Goal: Task Accomplishment & Management: Complete application form

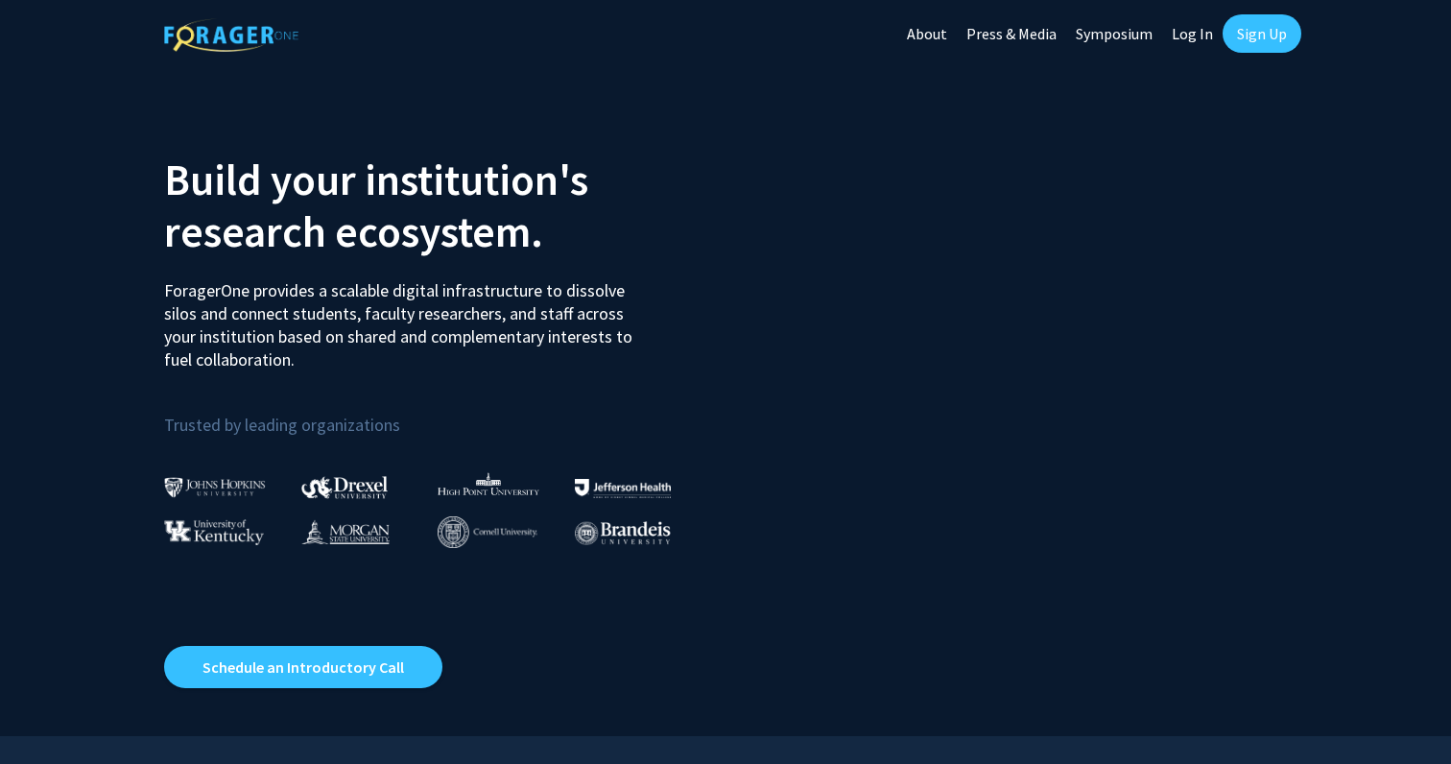
click at [1216, 32] on link "Log In" at bounding box center [1192, 33] width 60 height 67
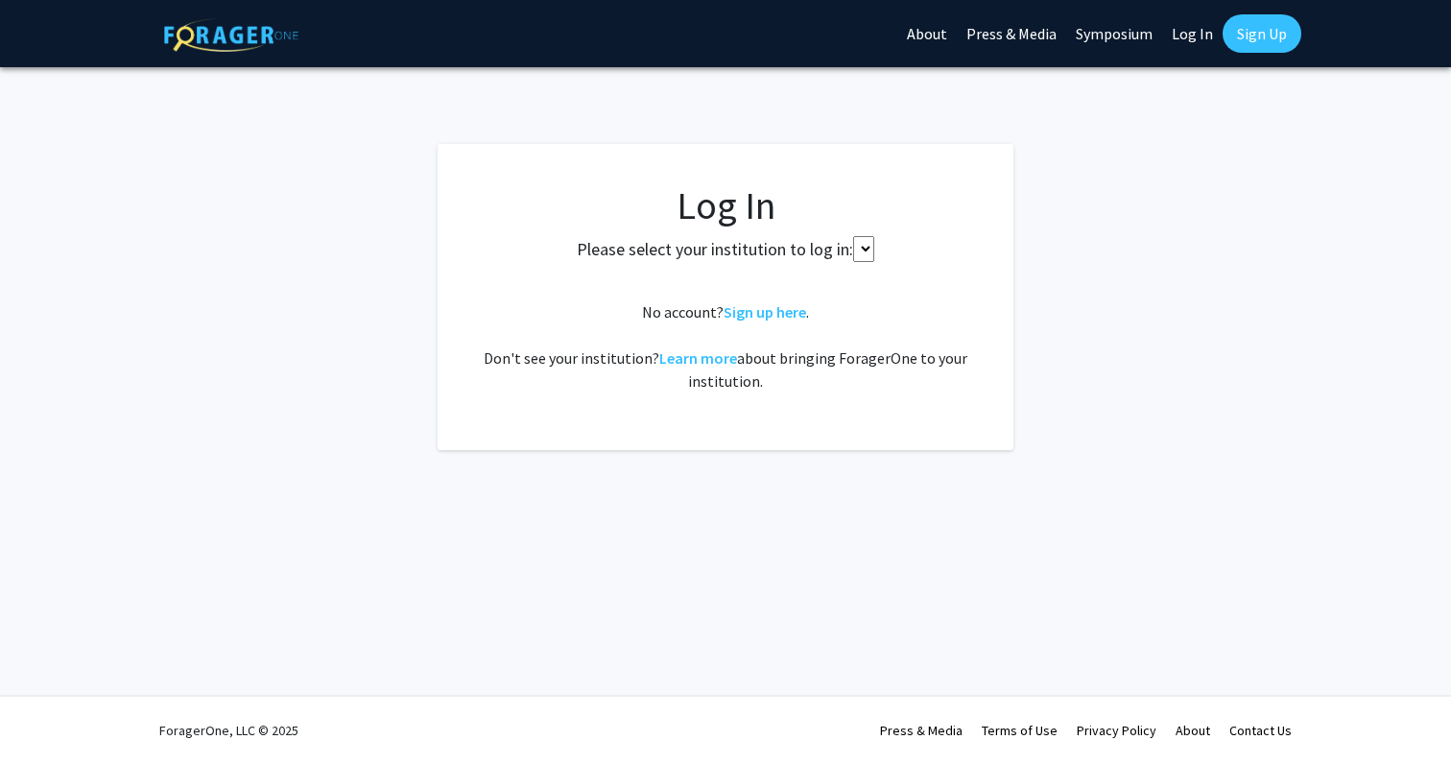
select select
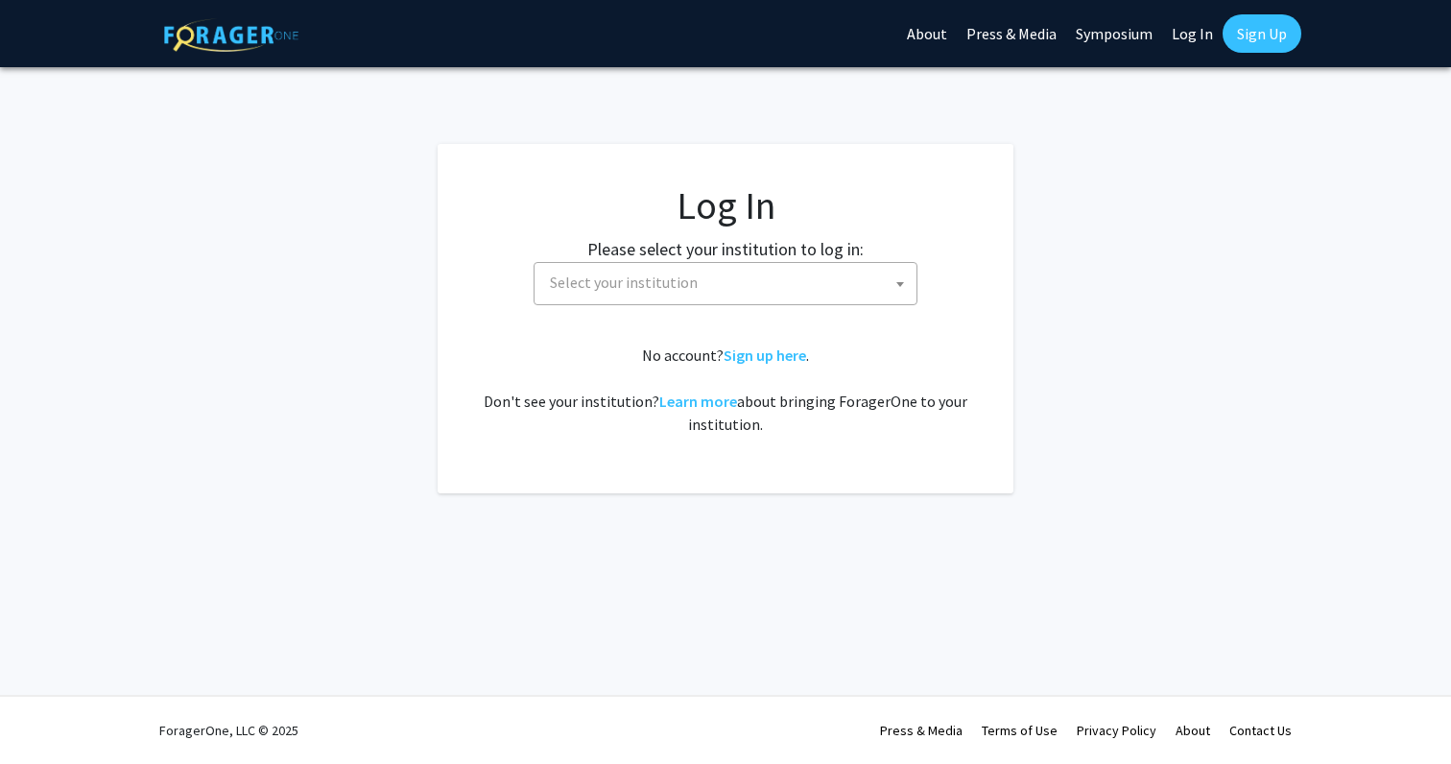
click at [720, 314] on fg-card-body "Log In Please select your institution to log in: Baylor University Brandeis Uni…" at bounding box center [725, 318] width 499 height 273
click at [720, 291] on span "Select your institution" at bounding box center [729, 282] width 374 height 39
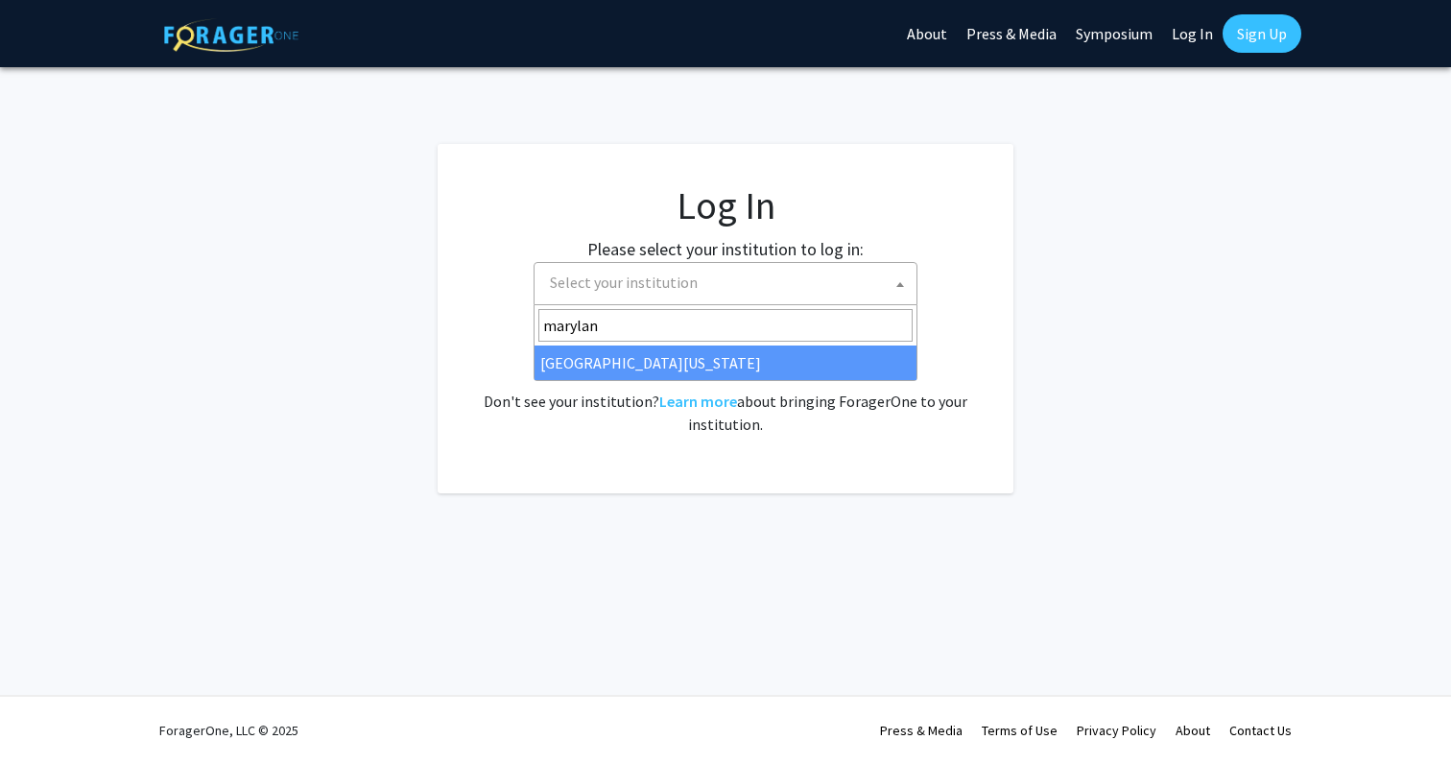
type input "maryland"
select select "31"
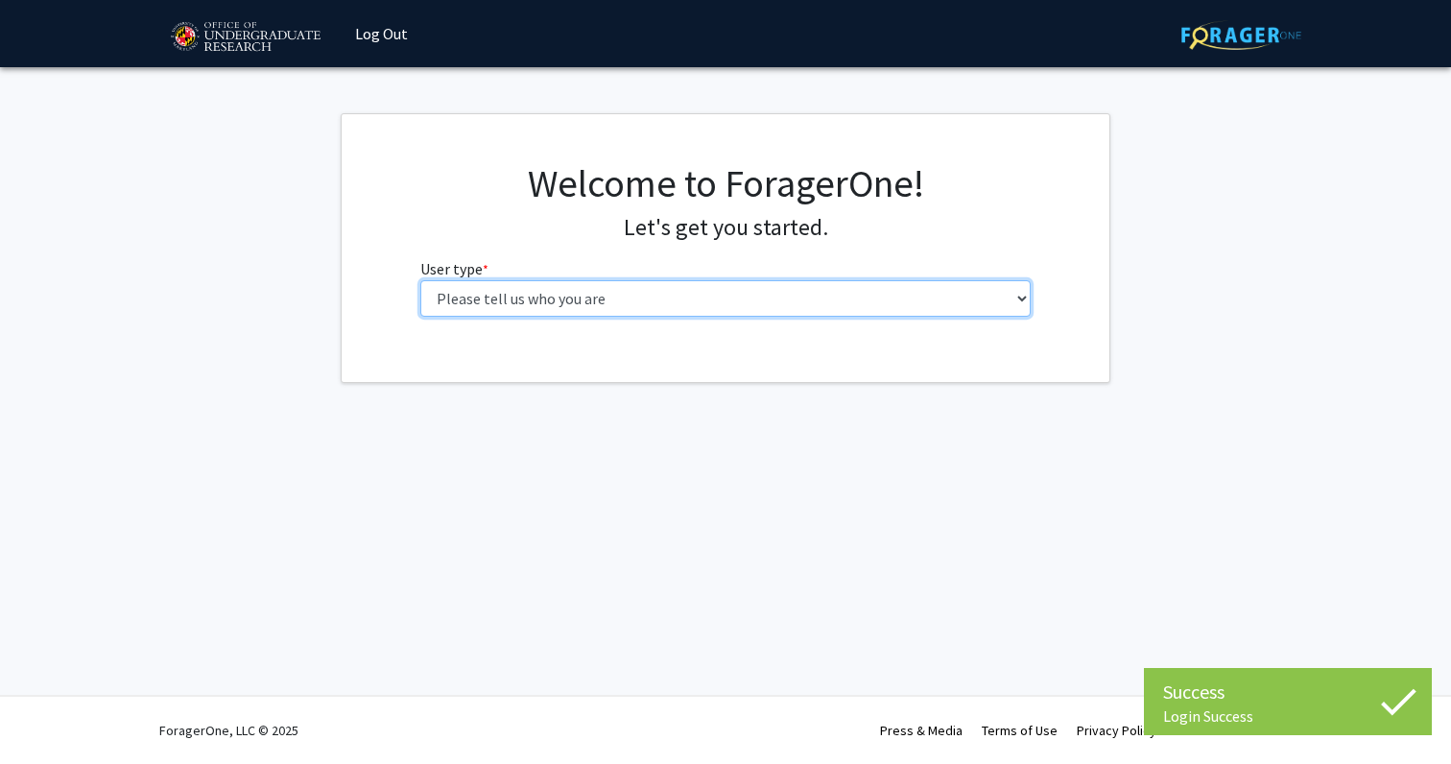
click at [567, 304] on select "Please tell us who you are Undergraduate Student Master's Student Doctoral Cand…" at bounding box center [725, 298] width 611 height 36
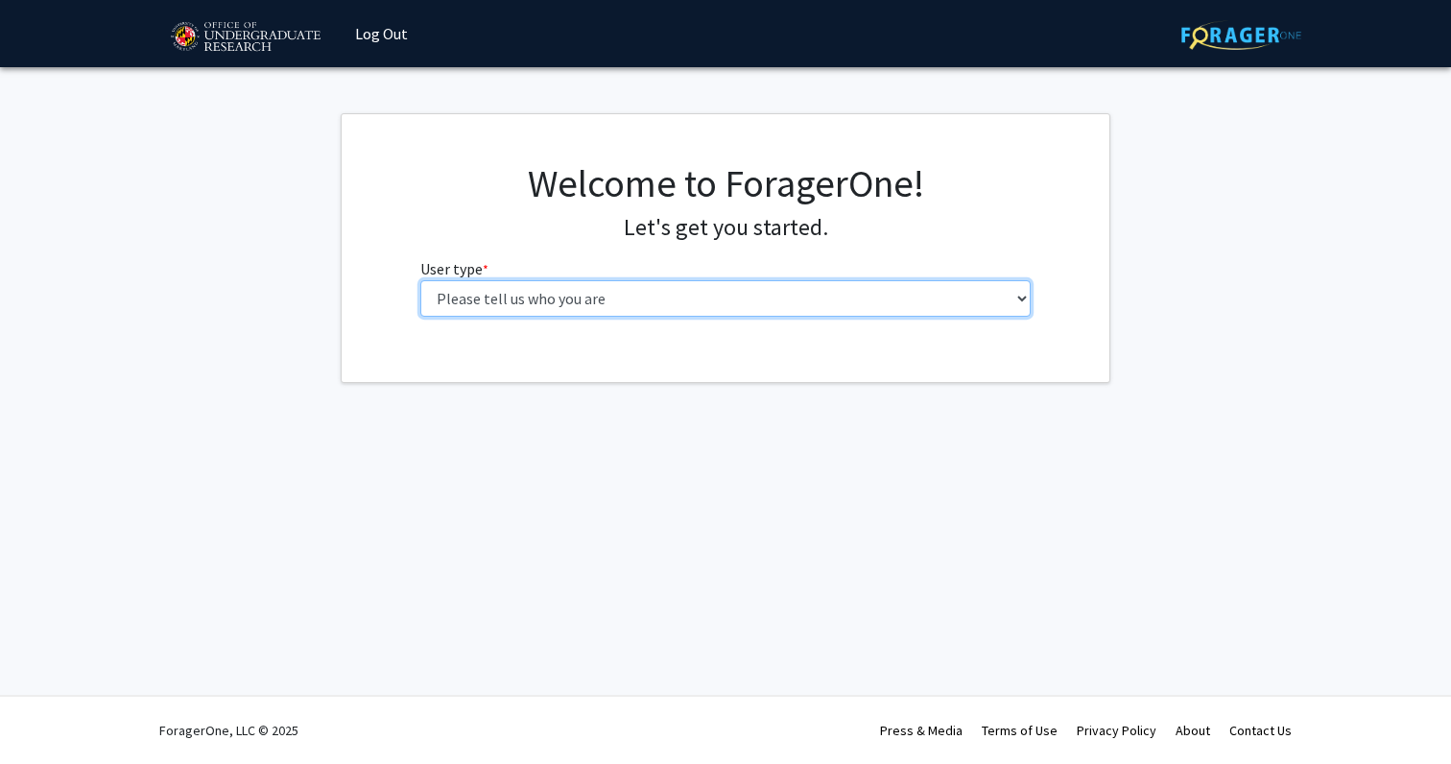
select select "1: undergrad"
click at [420, 280] on select "Please tell us who you are Undergraduate Student Master's Student Doctoral Cand…" at bounding box center [725, 298] width 611 height 36
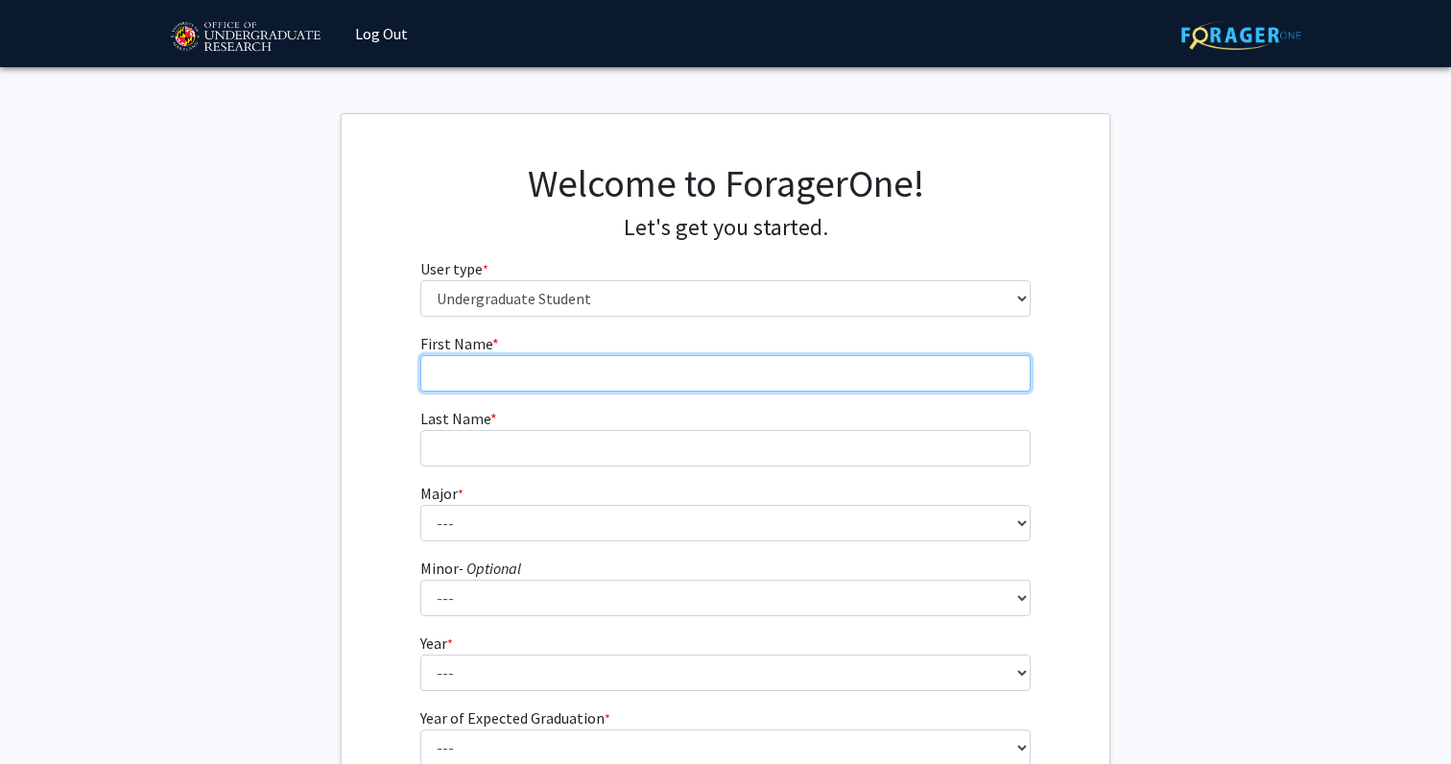
click at [505, 365] on input "First Name * required" at bounding box center [725, 373] width 611 height 36
type input "Aman"
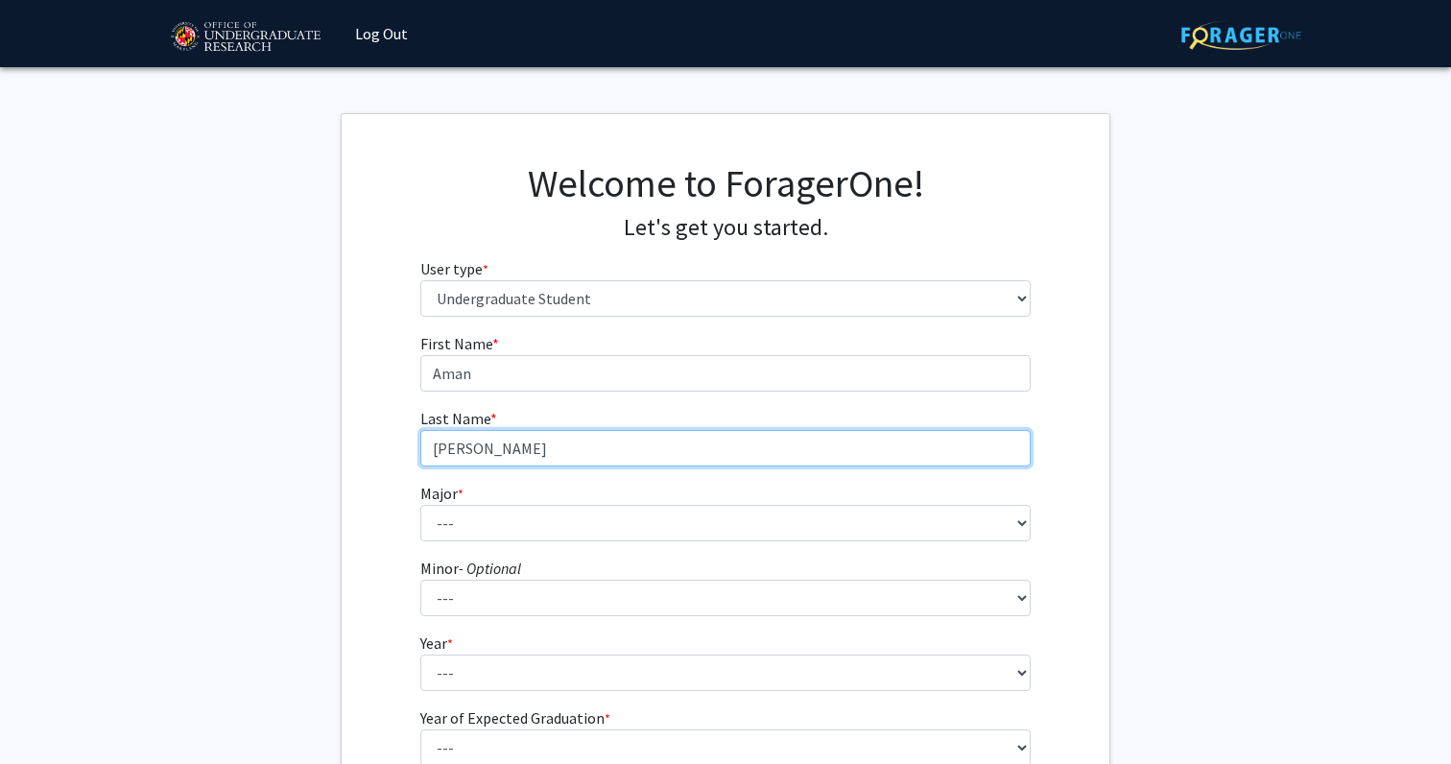
type input "Patchipulusu"
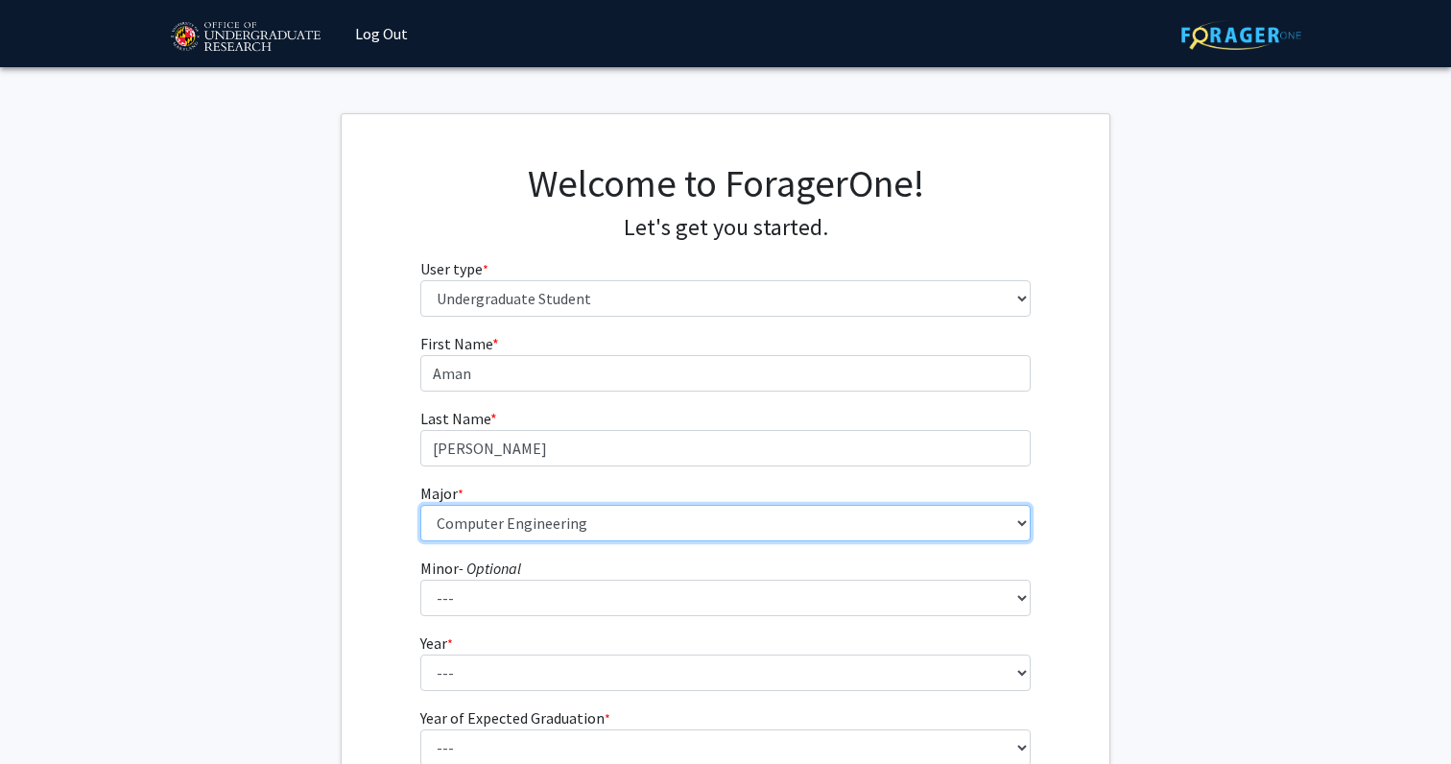
select select "28: 2329"
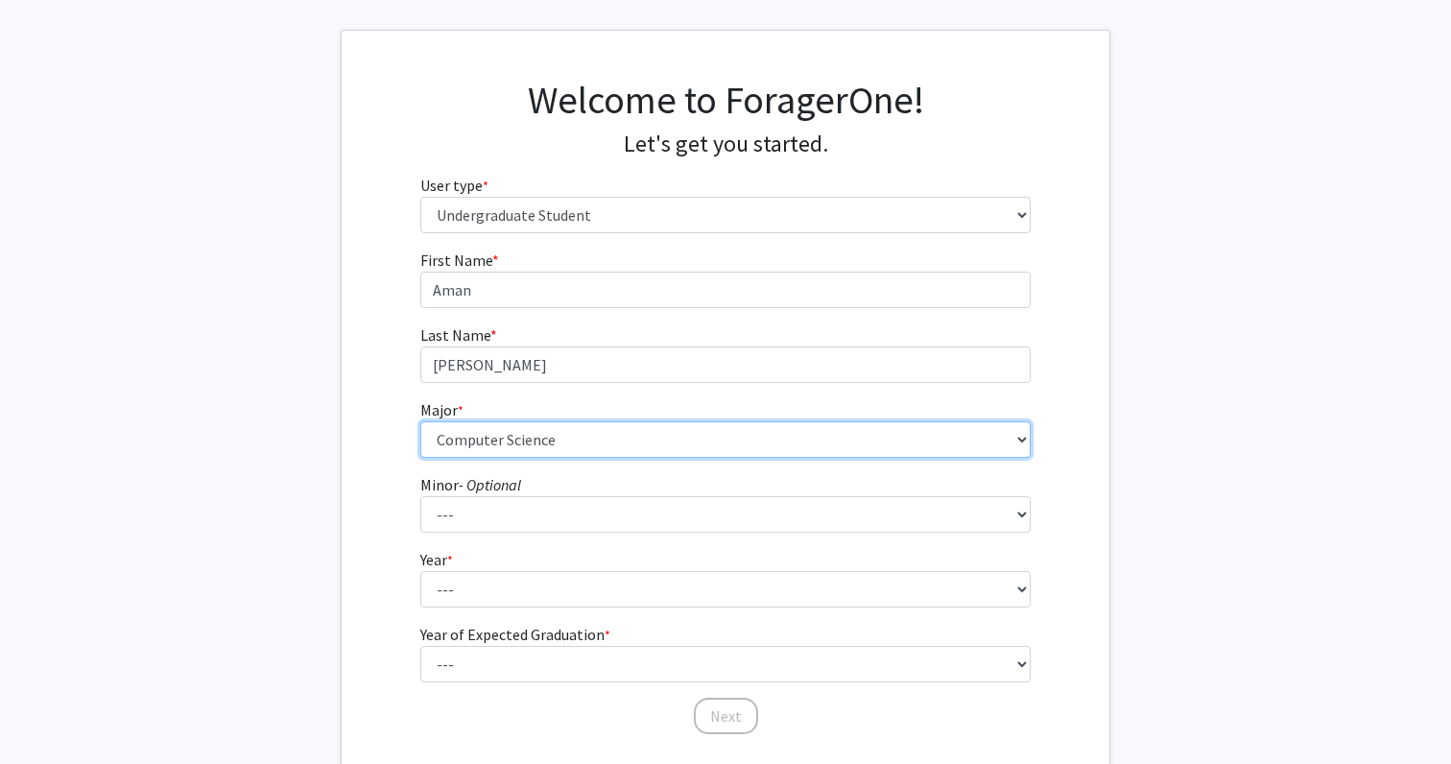
scroll to position [93, 0]
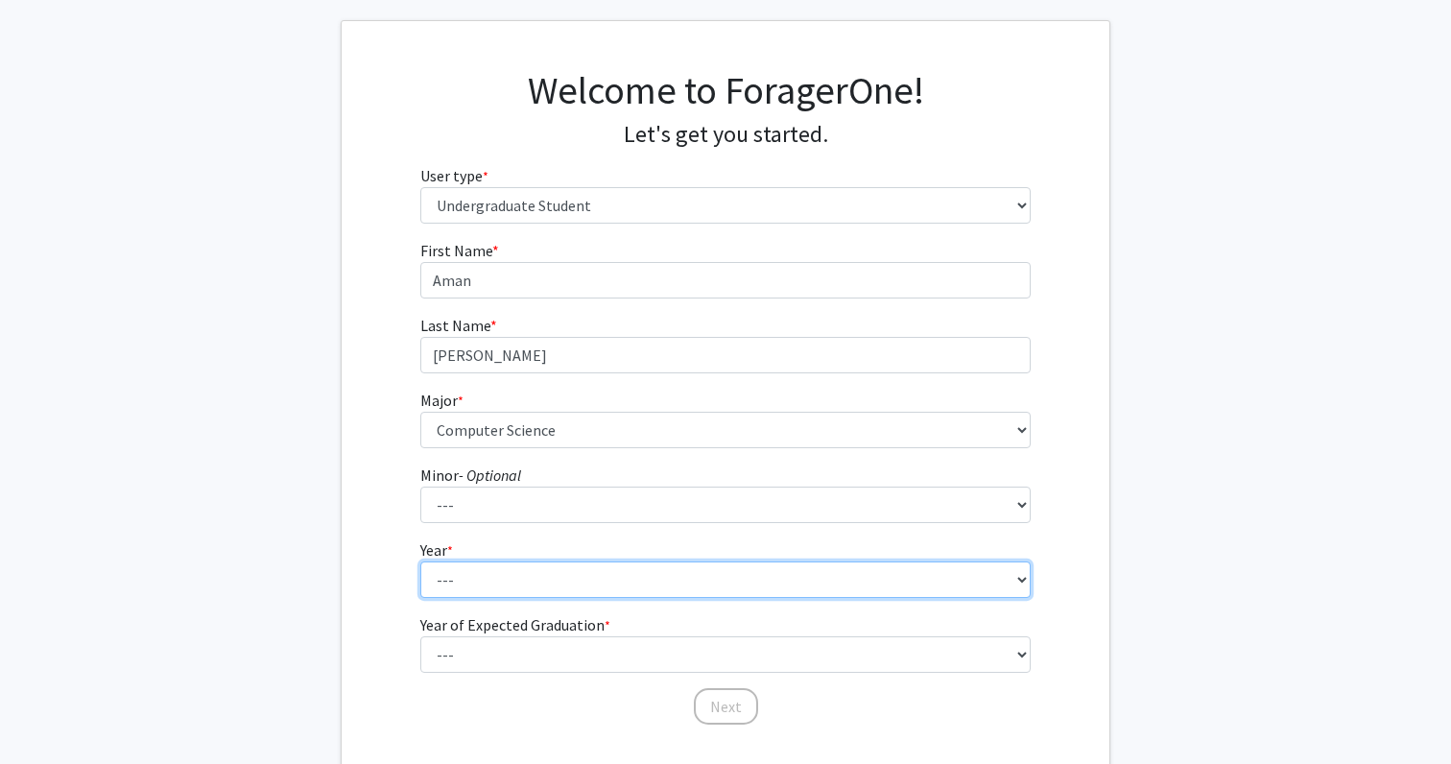
click at [430, 576] on select "--- First-year Sophomore Junior Senior Postbaccalaureate Certificate" at bounding box center [725, 579] width 611 height 36
select select "3: junior"
click at [420, 561] on select "--- First-year Sophomore Junior Senior Postbaccalaureate Certificate" at bounding box center [725, 579] width 611 height 36
click at [430, 575] on select "--- First-year Sophomore Junior Senior Postbaccalaureate Certificate" at bounding box center [725, 579] width 611 height 36
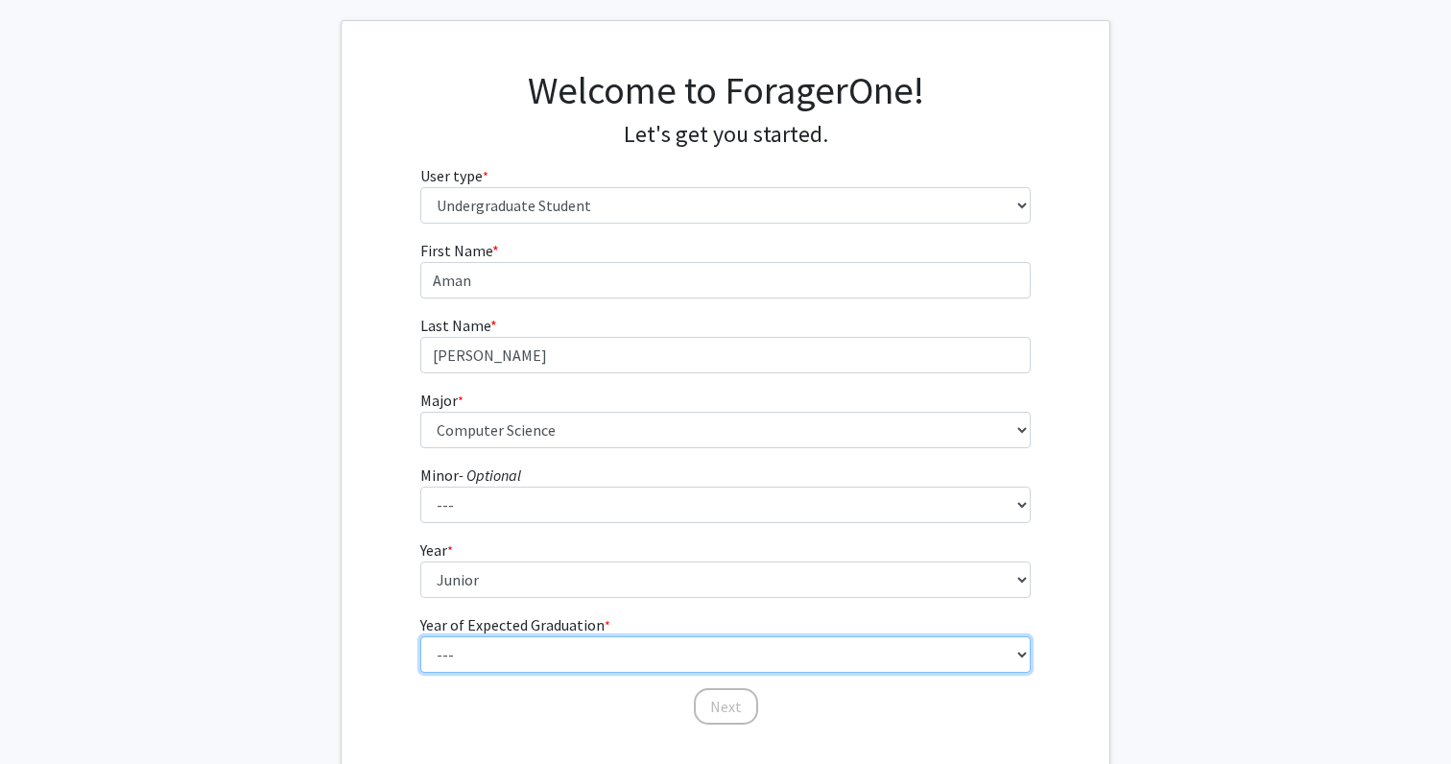
click at [475, 641] on select "--- 2025 2026 2027 2028 2029 2030 2031 2032 2033 2034" at bounding box center [725, 654] width 611 height 36
select select "3: 2027"
click at [420, 636] on select "--- 2025 2026 2027 2028 2029 2030 2031 2032 2033 2034" at bounding box center [725, 654] width 611 height 36
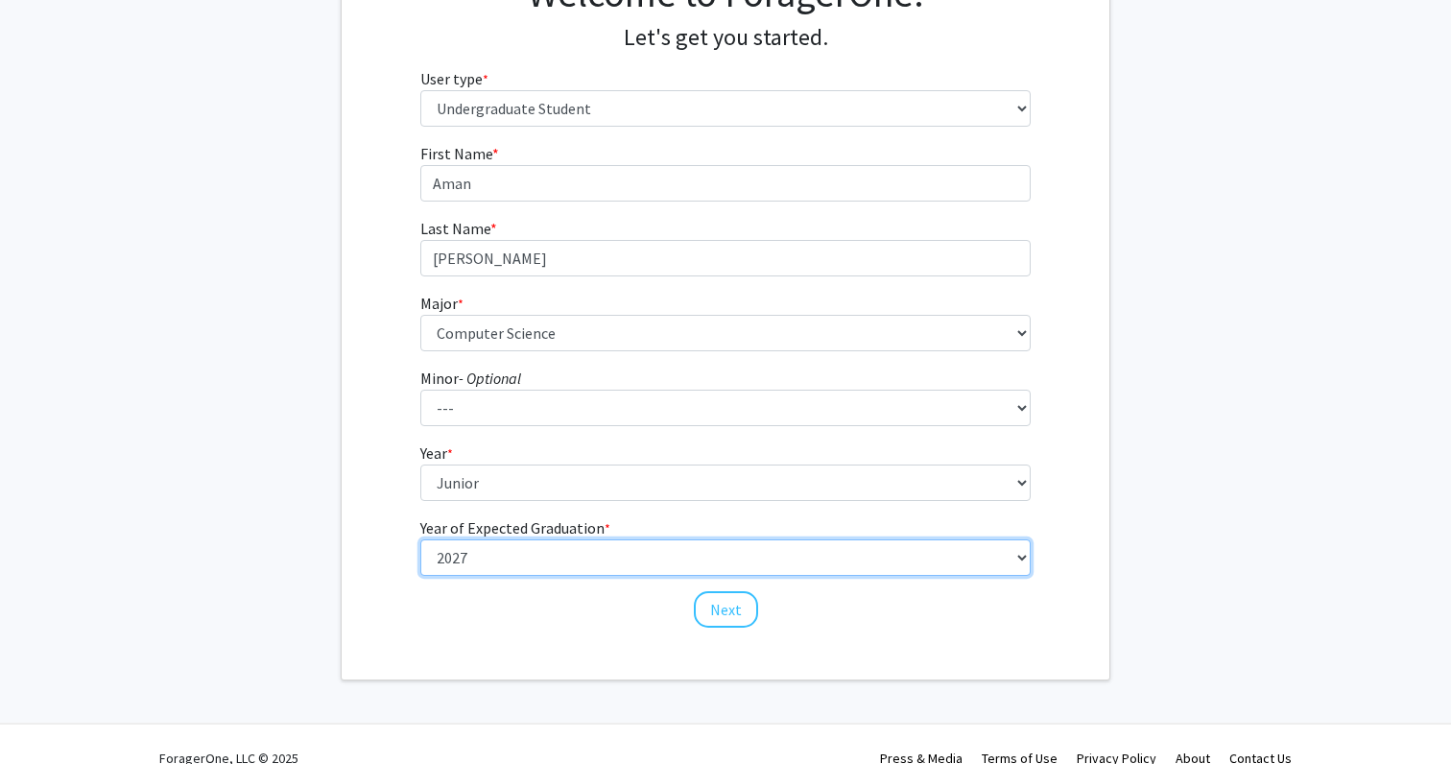
scroll to position [218, 0]
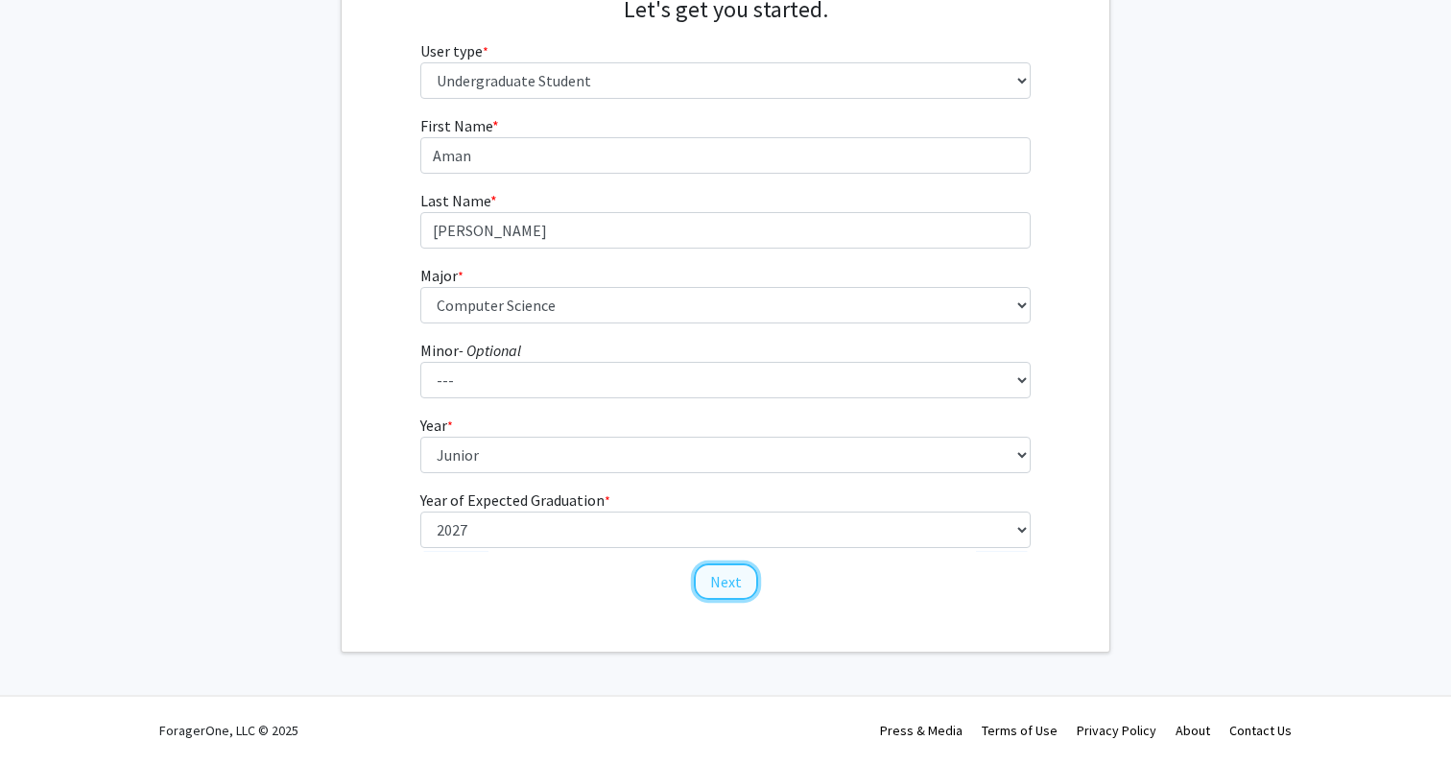
click at [735, 587] on button "Next" at bounding box center [726, 581] width 64 height 36
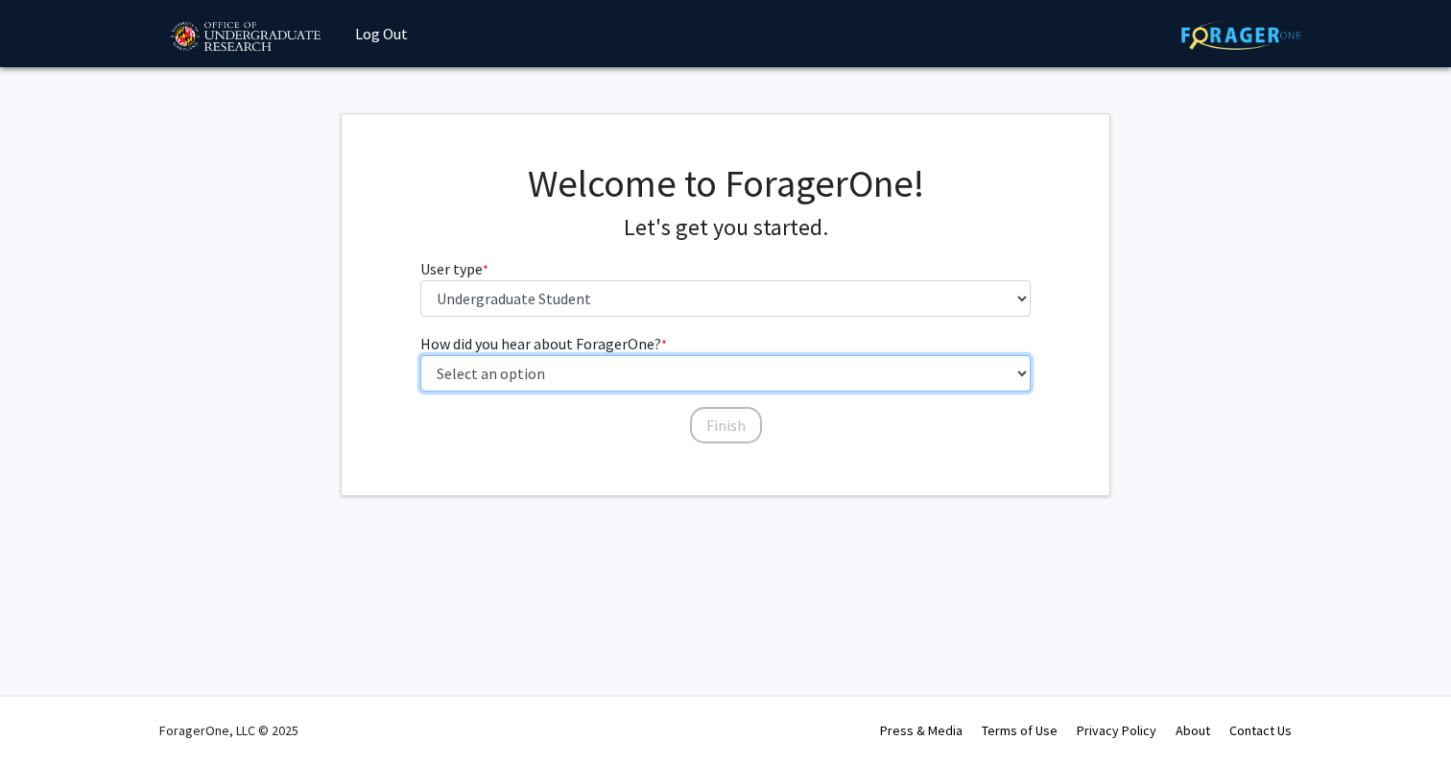
click at [560, 376] on select "Select an option Peer/student recommendation Faculty/staff recommendation Unive…" at bounding box center [725, 373] width 611 height 36
select select "3: university_website"
click at [420, 355] on select "Select an option Peer/student recommendation Faculty/staff recommendation Unive…" at bounding box center [725, 373] width 611 height 36
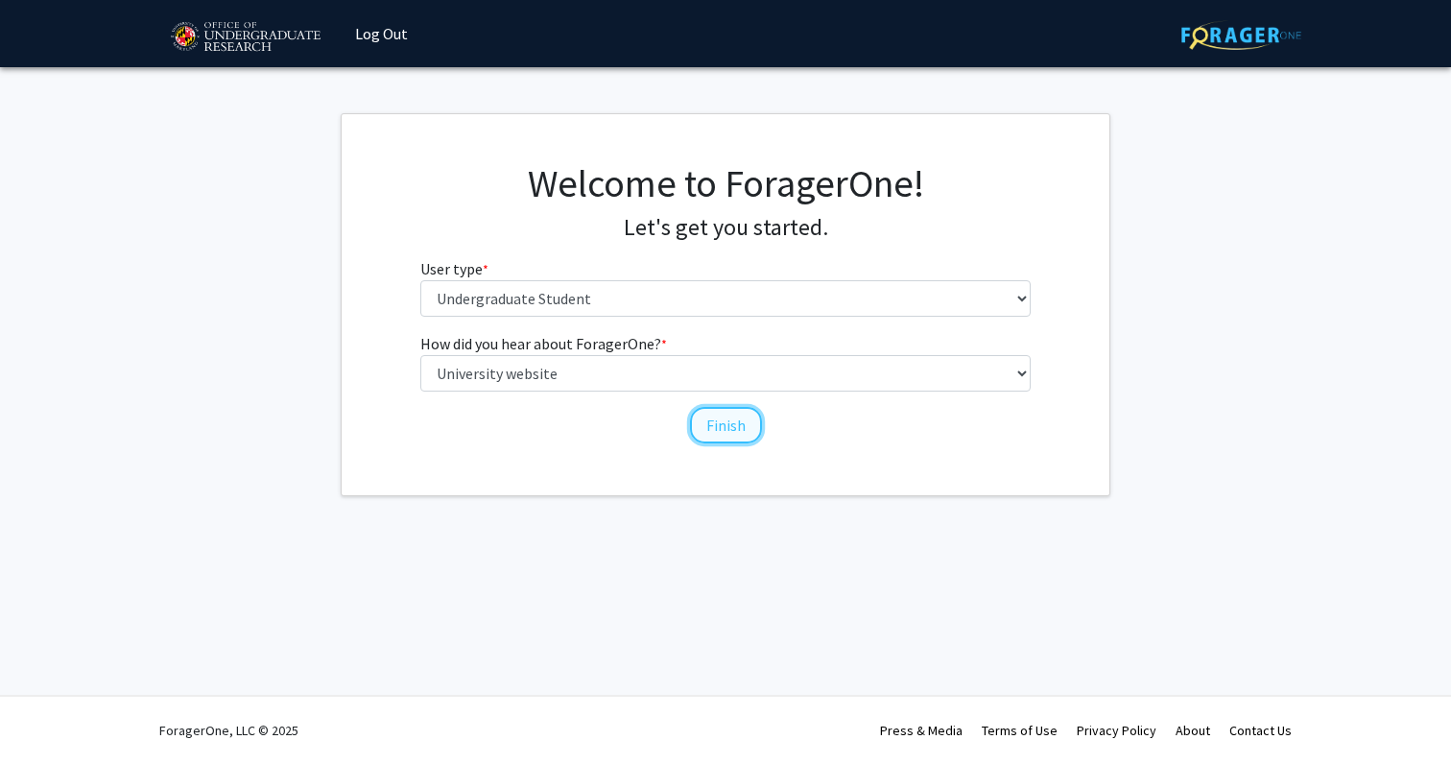
click at [697, 423] on button "Finish" at bounding box center [726, 425] width 72 height 36
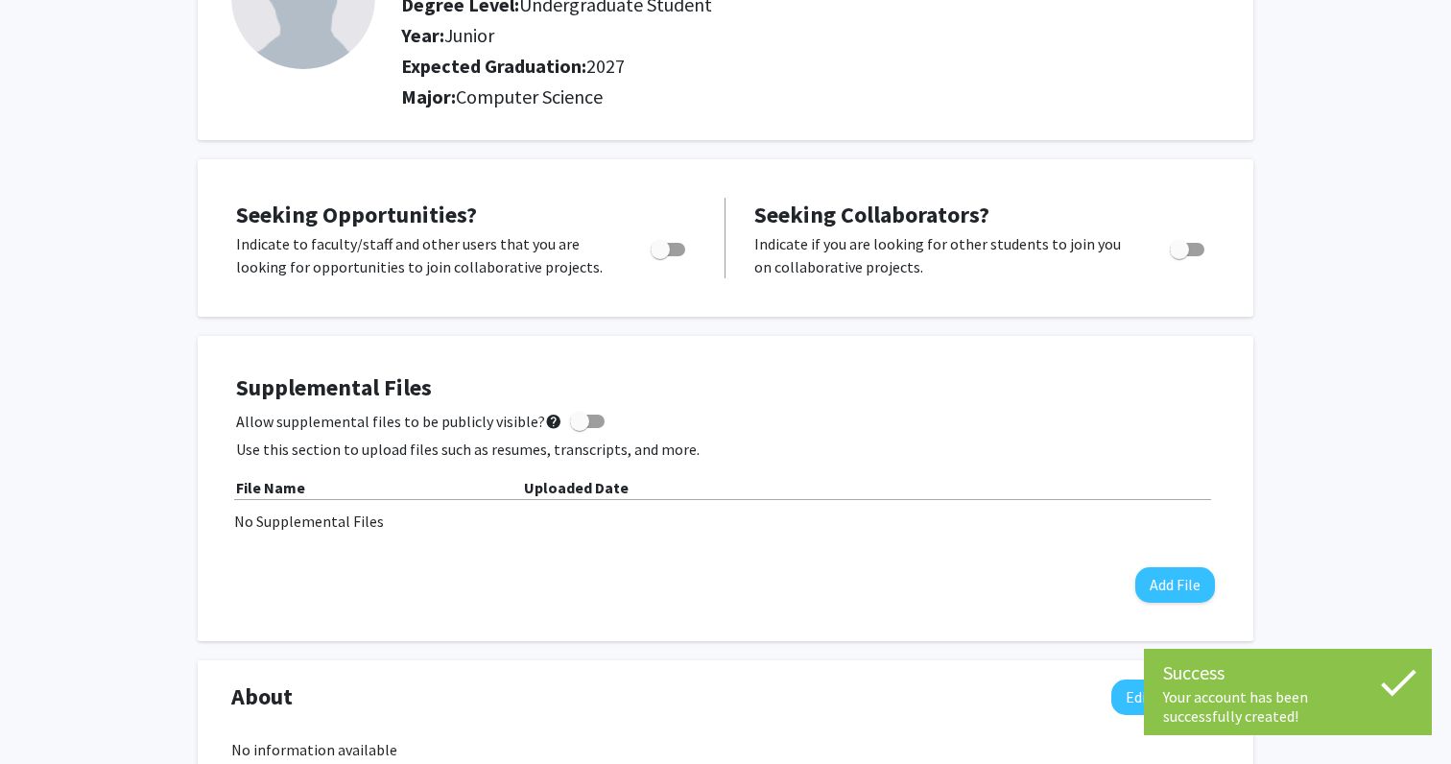
scroll to position [207, 0]
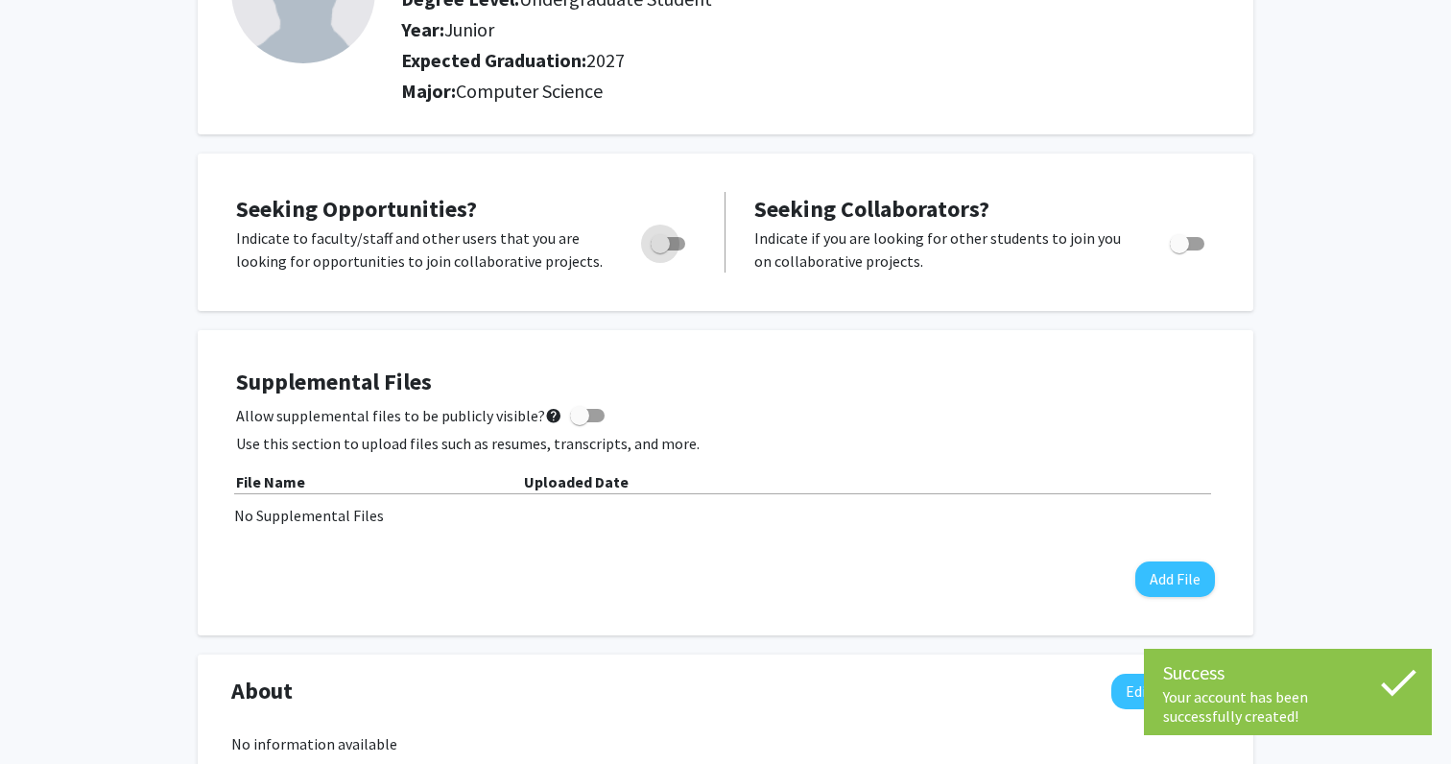
click at [673, 244] on span "Toggle" at bounding box center [668, 243] width 35 height 13
click at [660, 250] on input "Are you actively seeking opportunities?" at bounding box center [659, 250] width 1 height 1
checkbox input "true"
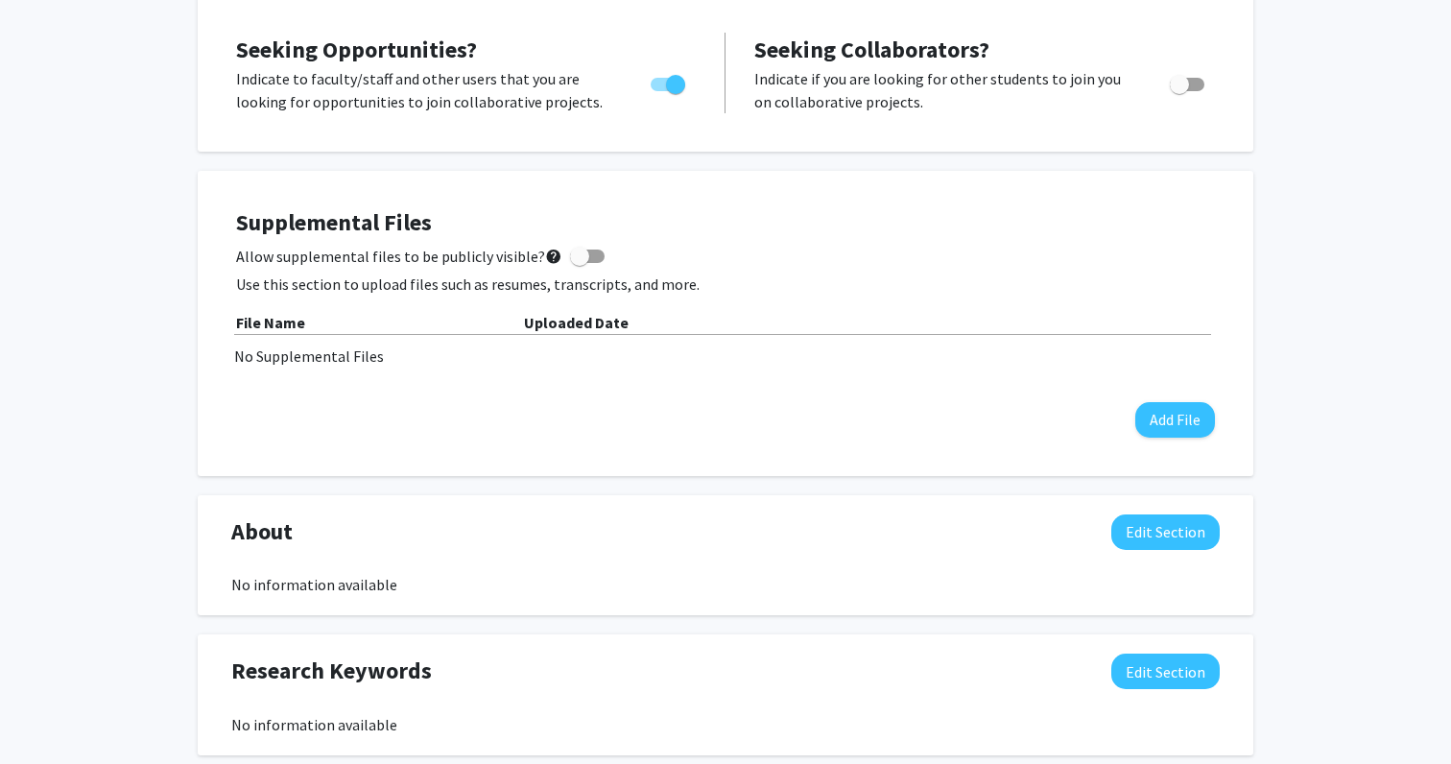
scroll to position [369, 0]
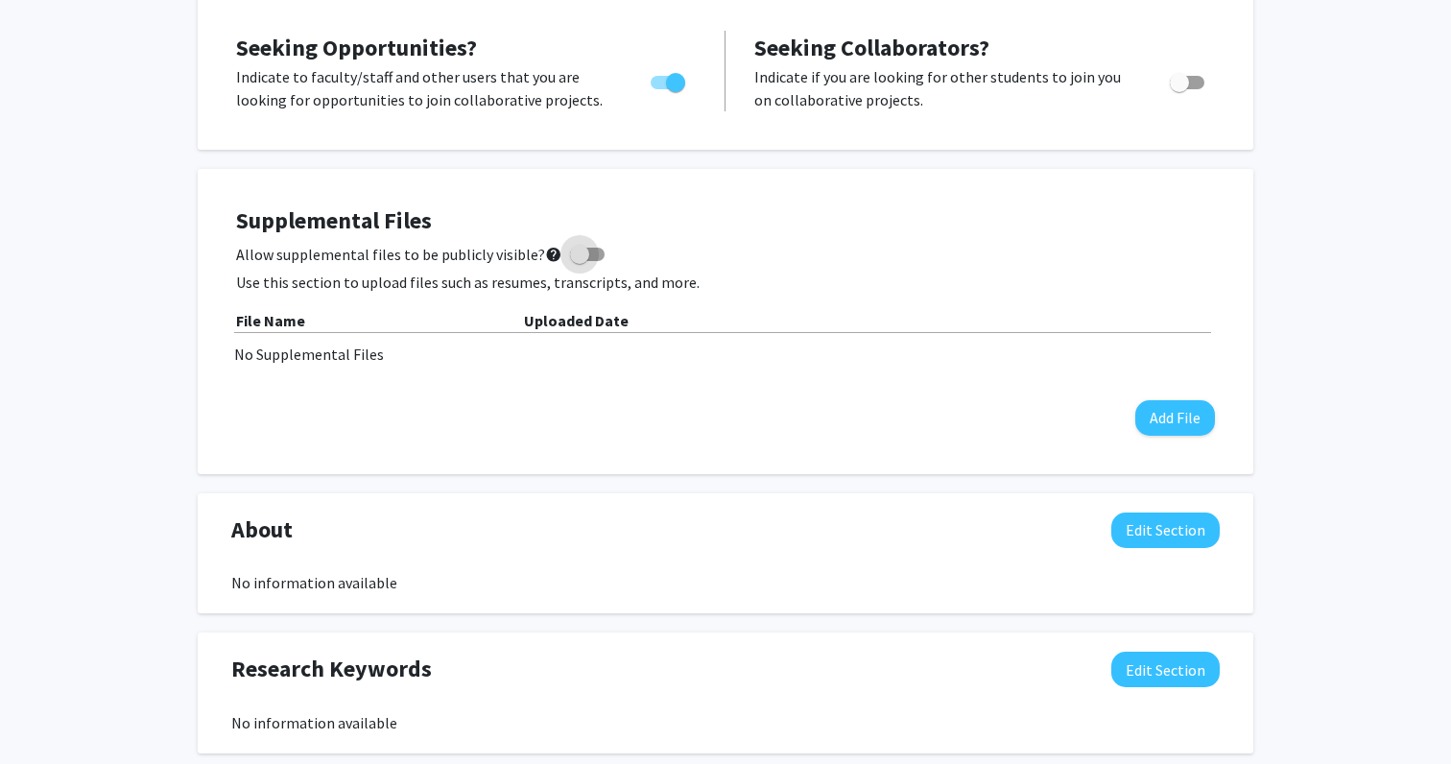
click at [578, 254] on span at bounding box center [579, 254] width 19 height 19
click at [579, 261] on input "Allow supplemental files to be publicly visible? help" at bounding box center [579, 261] width 1 height 1
click at [585, 254] on span at bounding box center [594, 254] width 19 height 19
click at [579, 261] on input "Allow supplemental files to be publicly visible? help" at bounding box center [579, 261] width 1 height 1
checkbox input "false"
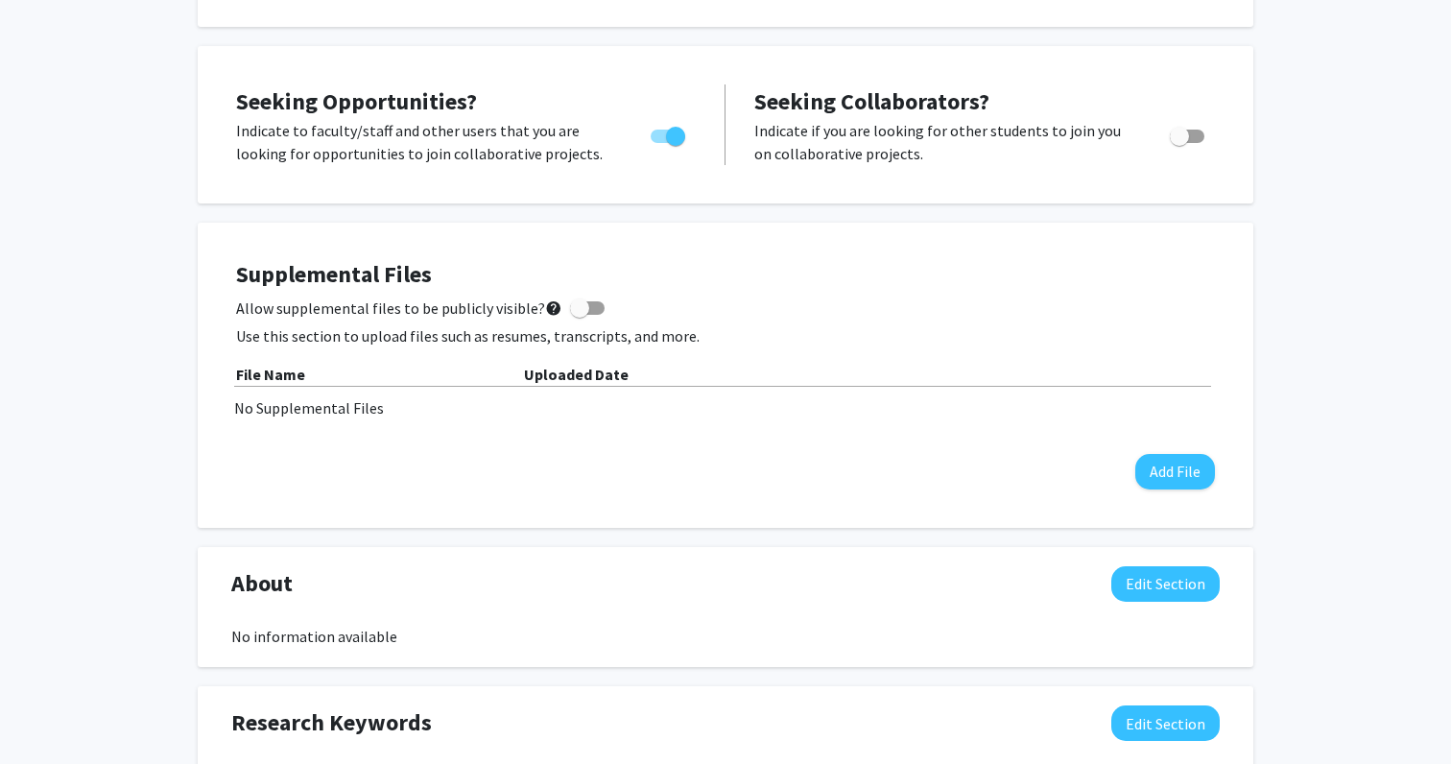
scroll to position [0, 0]
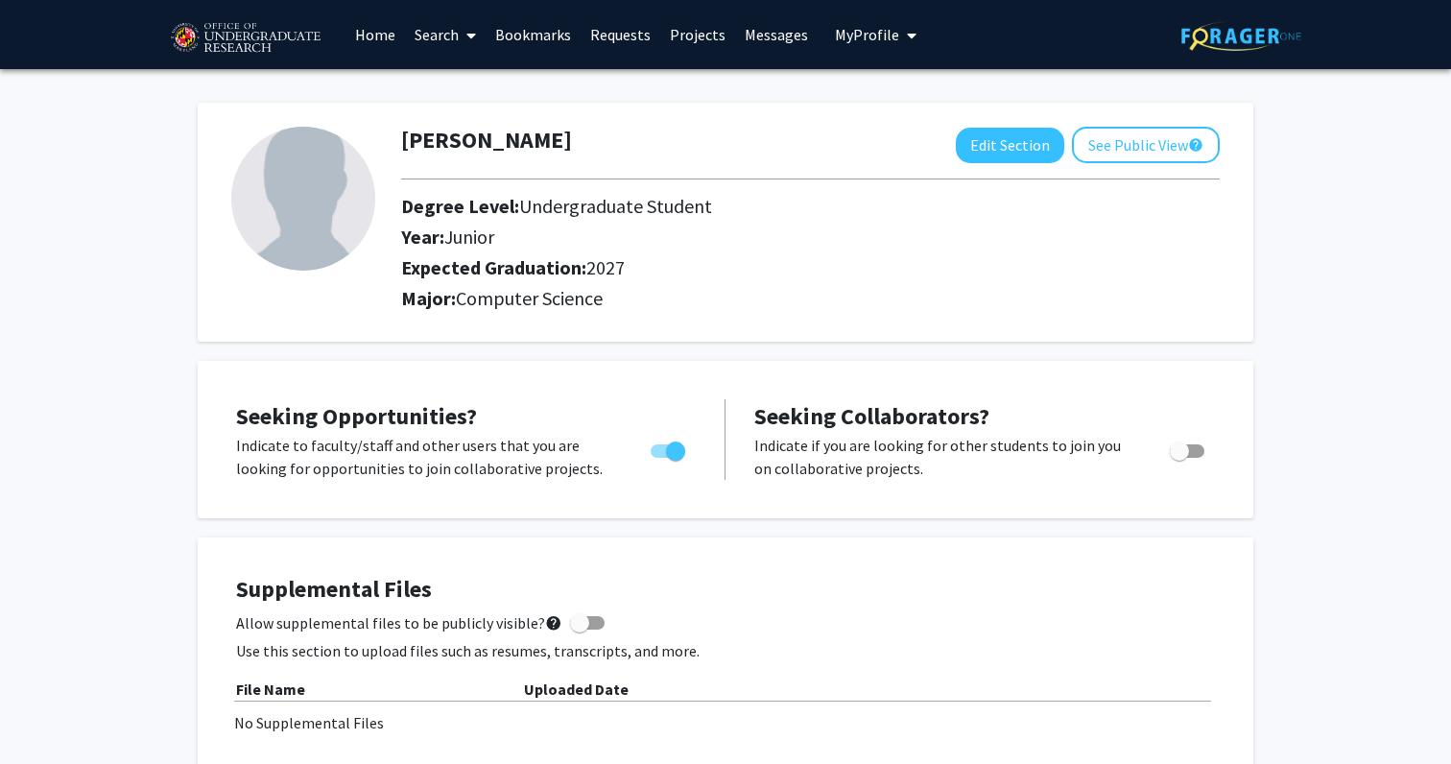
click at [455, 30] on link "Search" at bounding box center [445, 34] width 81 height 67
click at [468, 88] on span "Faculty/Staff" at bounding box center [475, 88] width 141 height 38
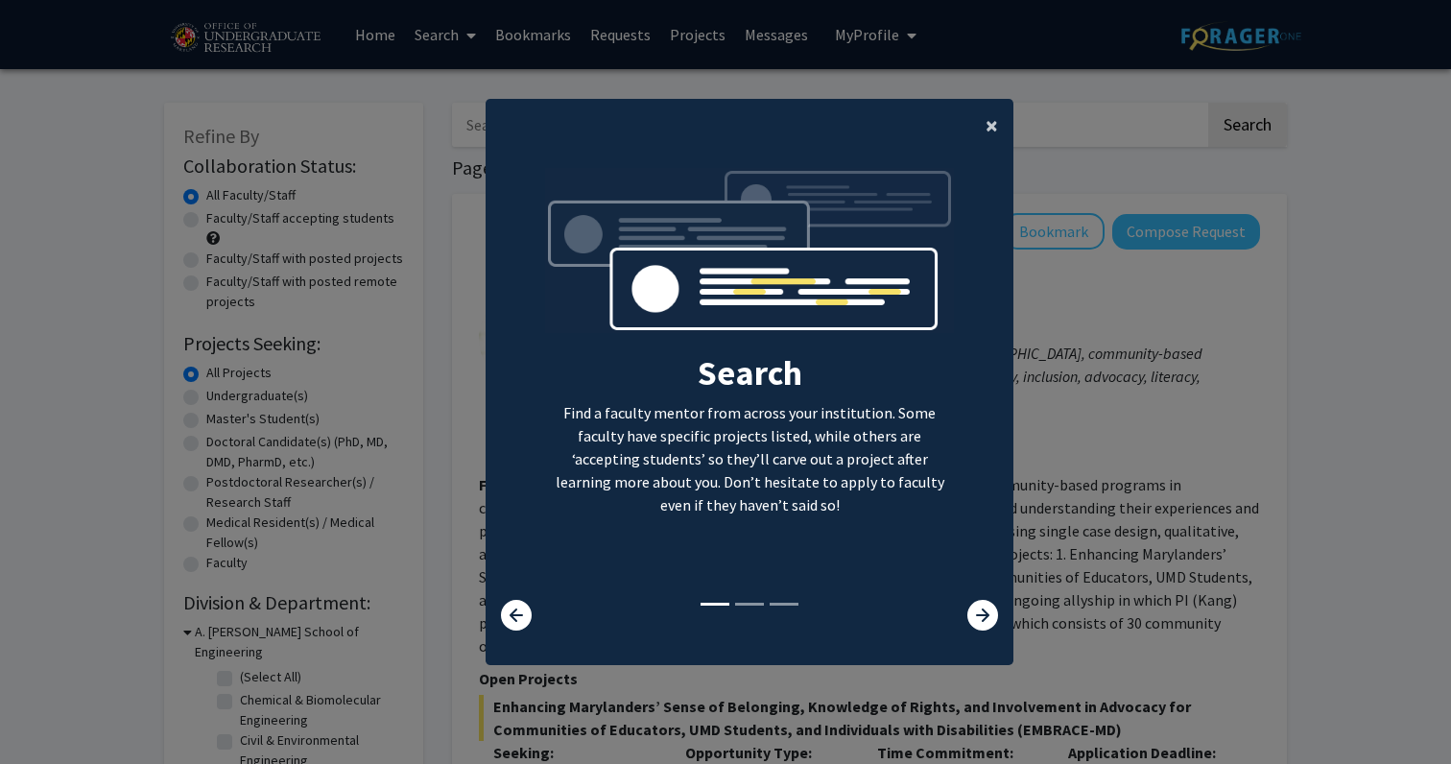
click at [1004, 117] on button "×" at bounding box center [991, 126] width 43 height 54
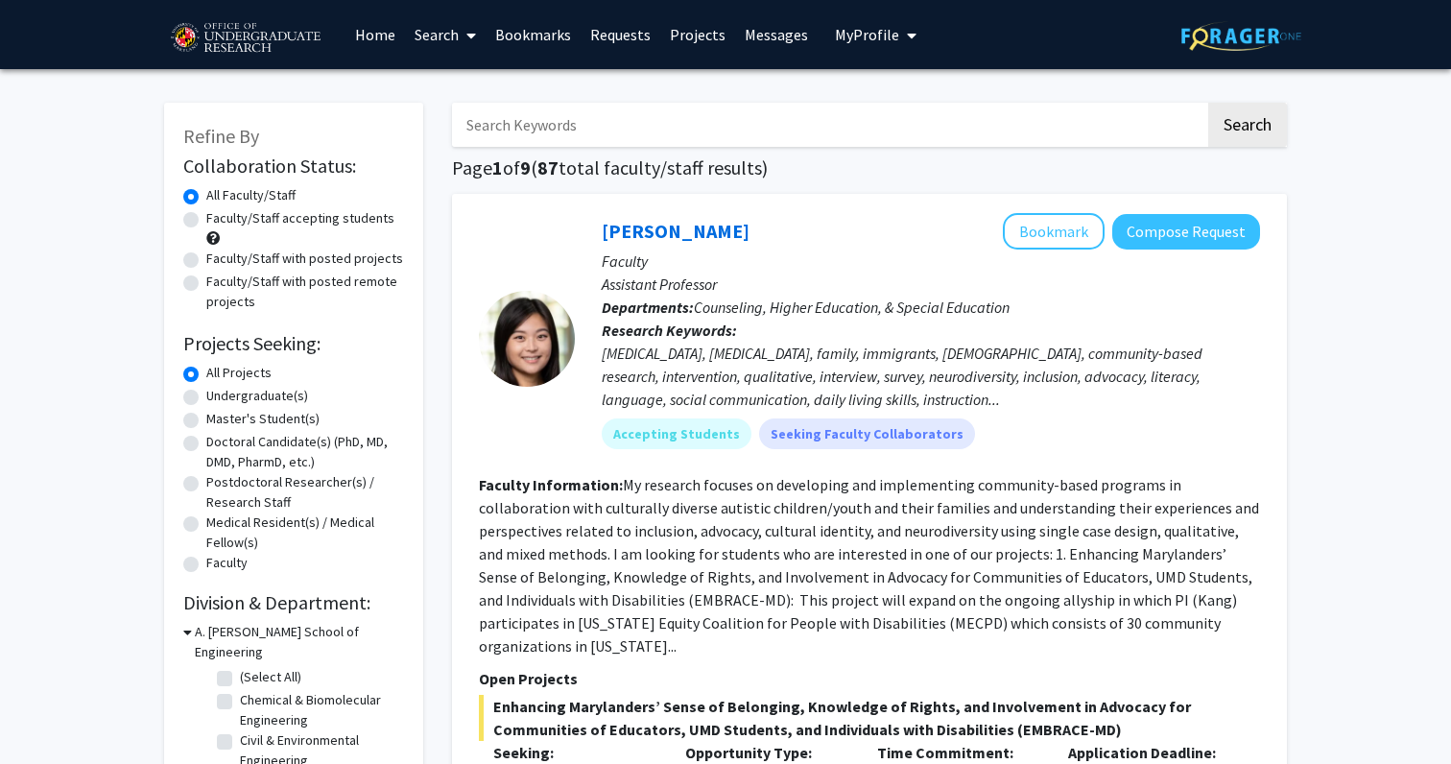
click at [869, 126] on input "Search Keywords" at bounding box center [828, 125] width 753 height 44
type input "computer"
click at [1208, 103] on button "Search" at bounding box center [1247, 125] width 79 height 44
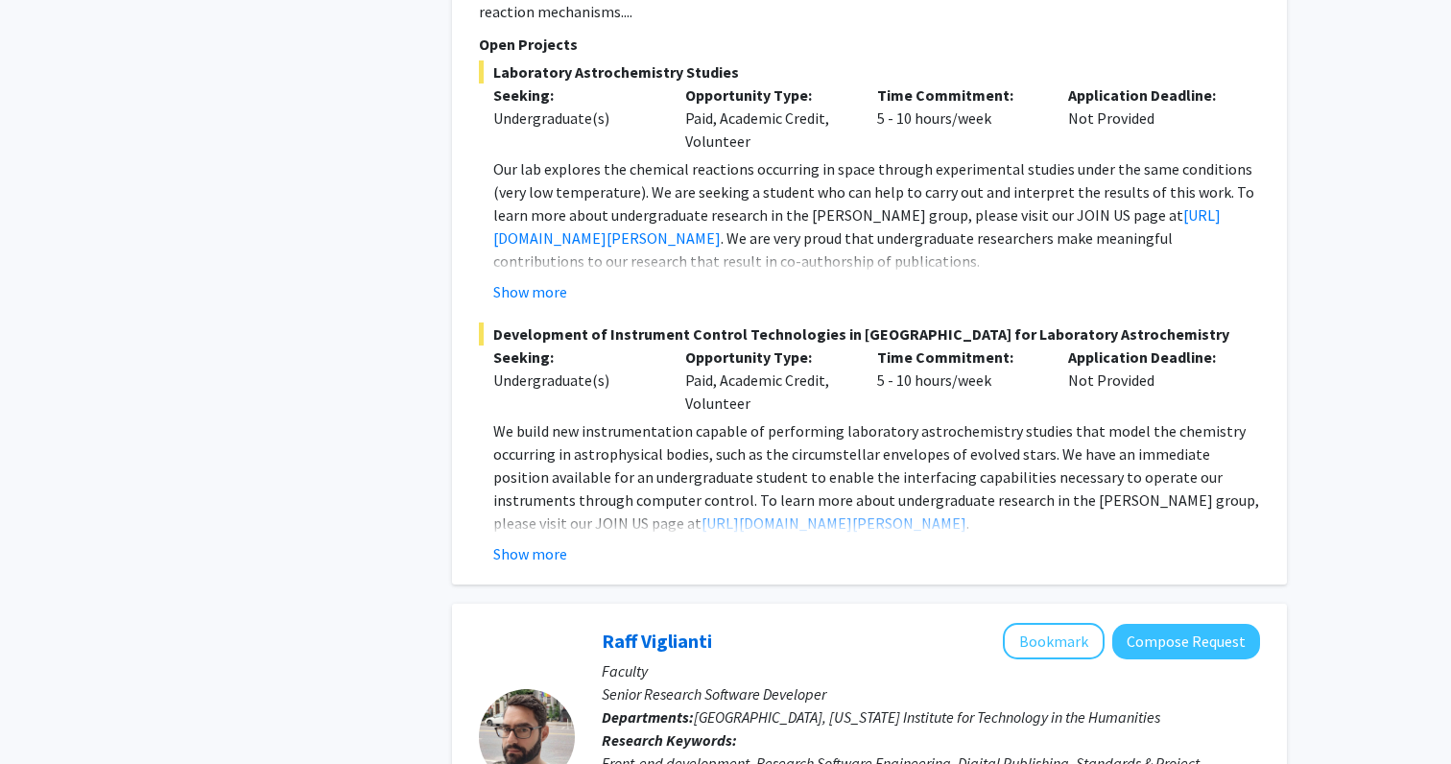
scroll to position [951, 0]
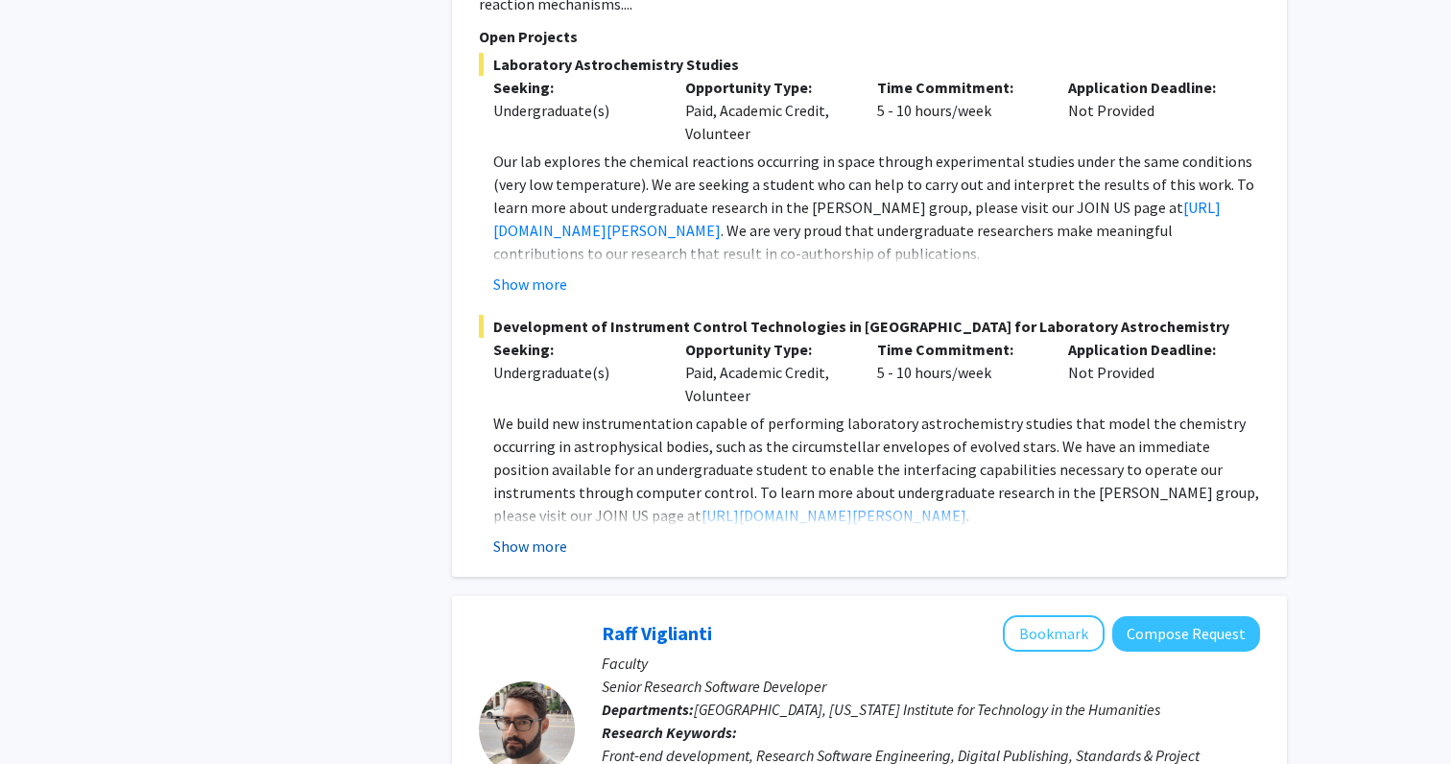
click at [555, 535] on button "Show more" at bounding box center [530, 546] width 74 height 23
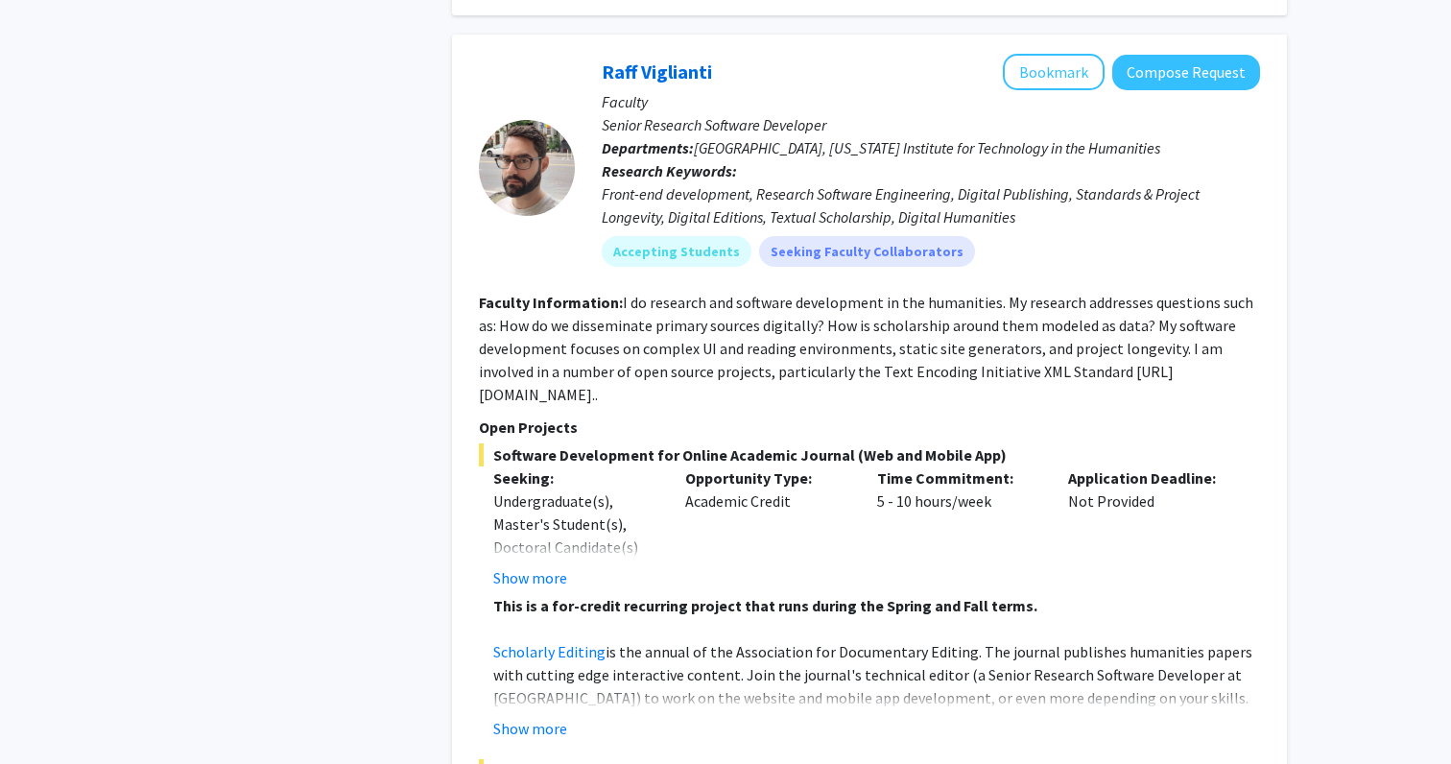
scroll to position [1884, 0]
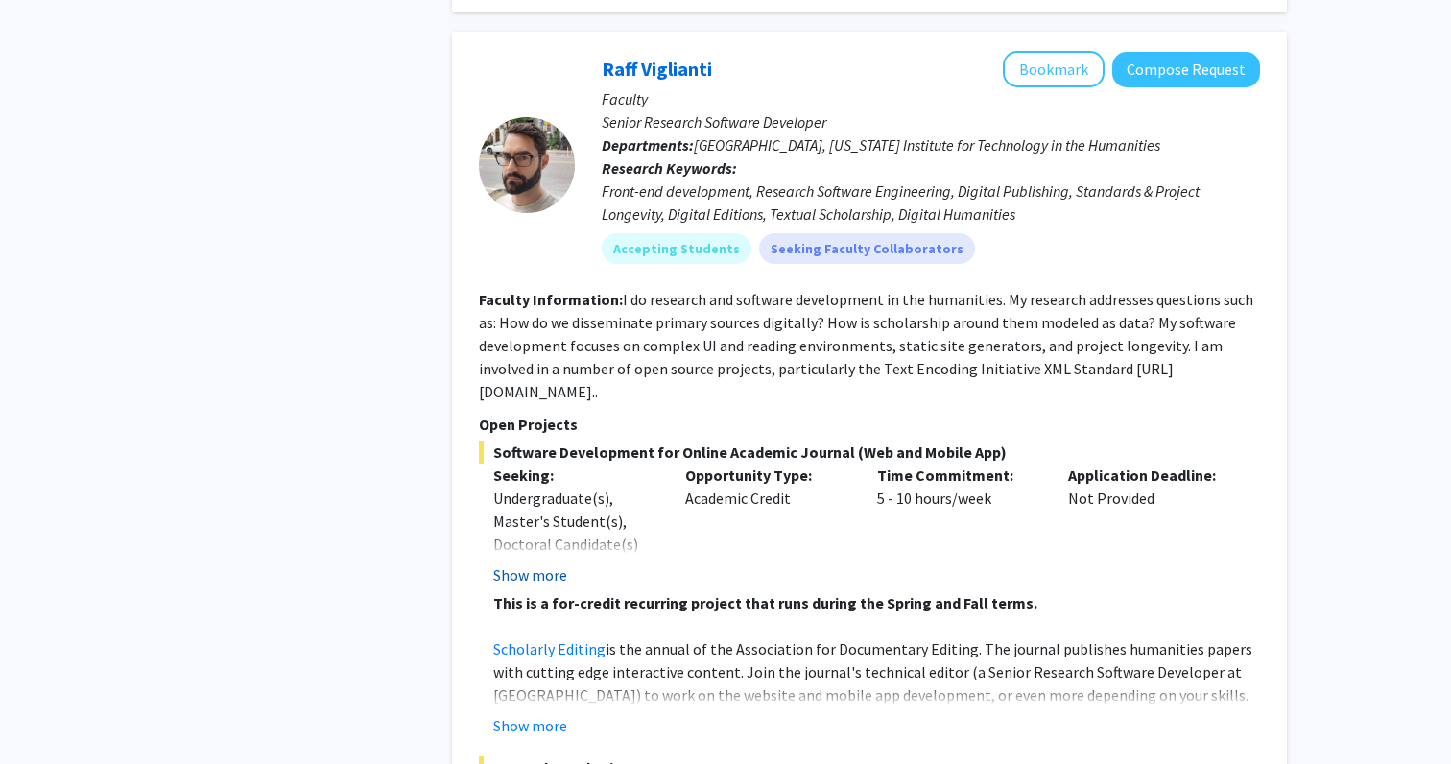
click at [554, 563] on button "Show more" at bounding box center [530, 574] width 74 height 23
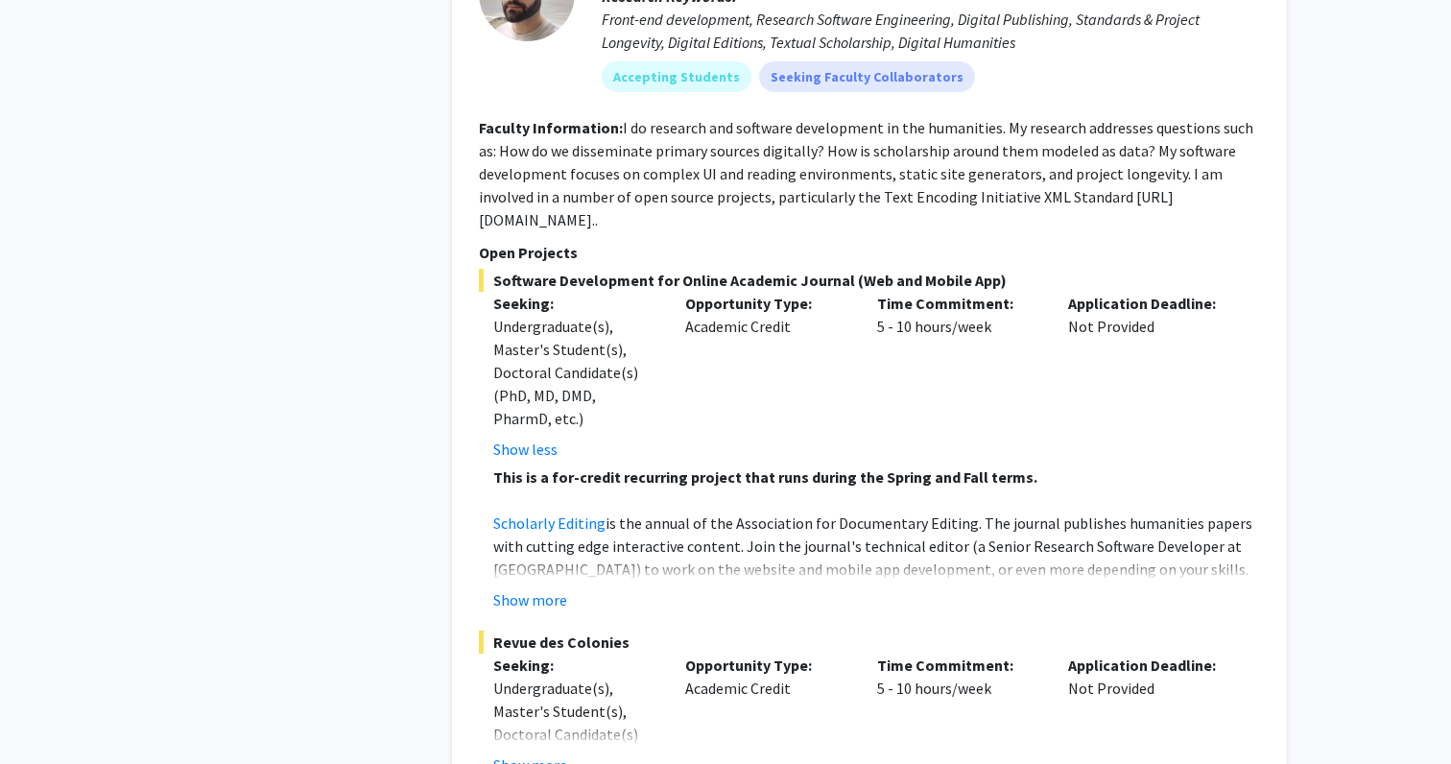
scroll to position [2057, 0]
click at [545, 587] on button "Show more" at bounding box center [530, 598] width 74 height 23
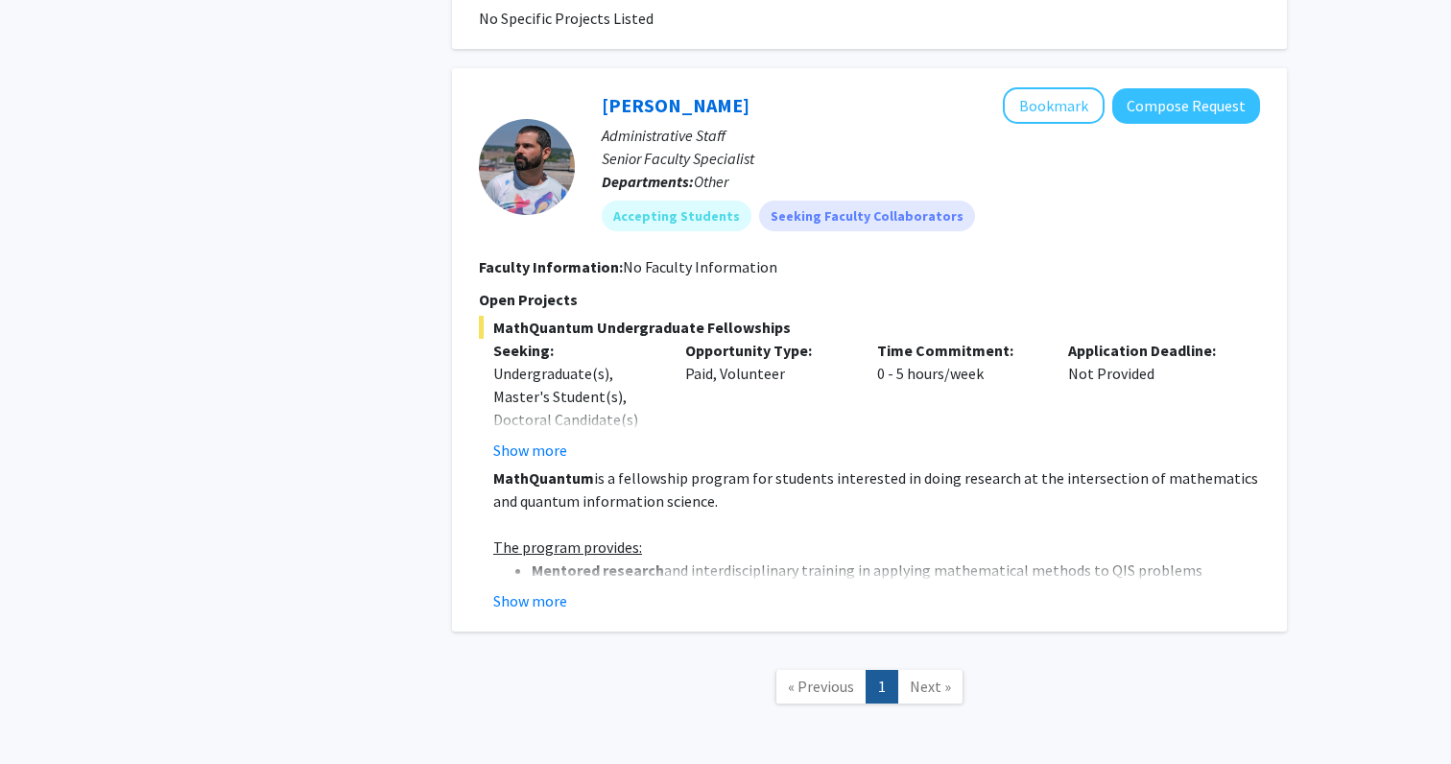
scroll to position [3767, 0]
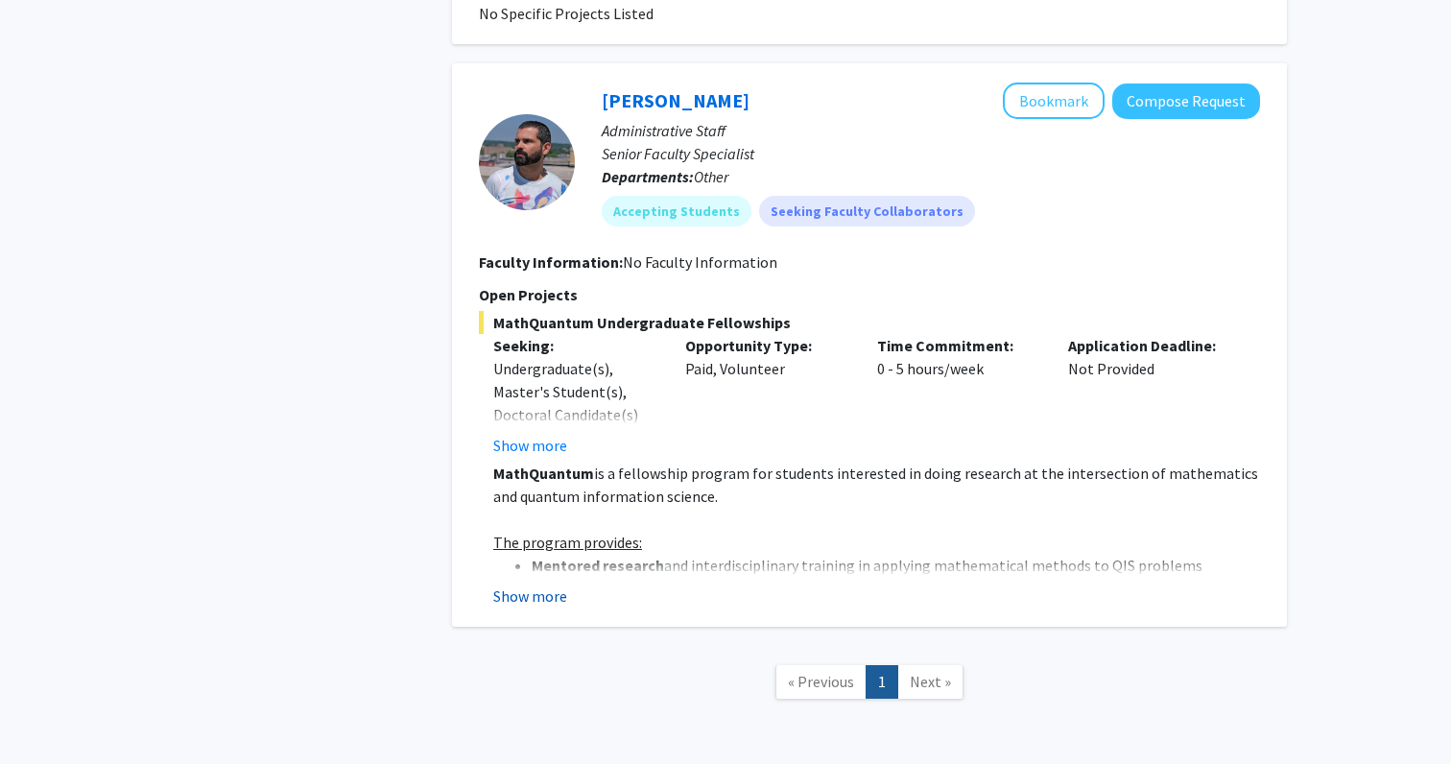
click at [538, 584] on button "Show more" at bounding box center [530, 595] width 74 height 23
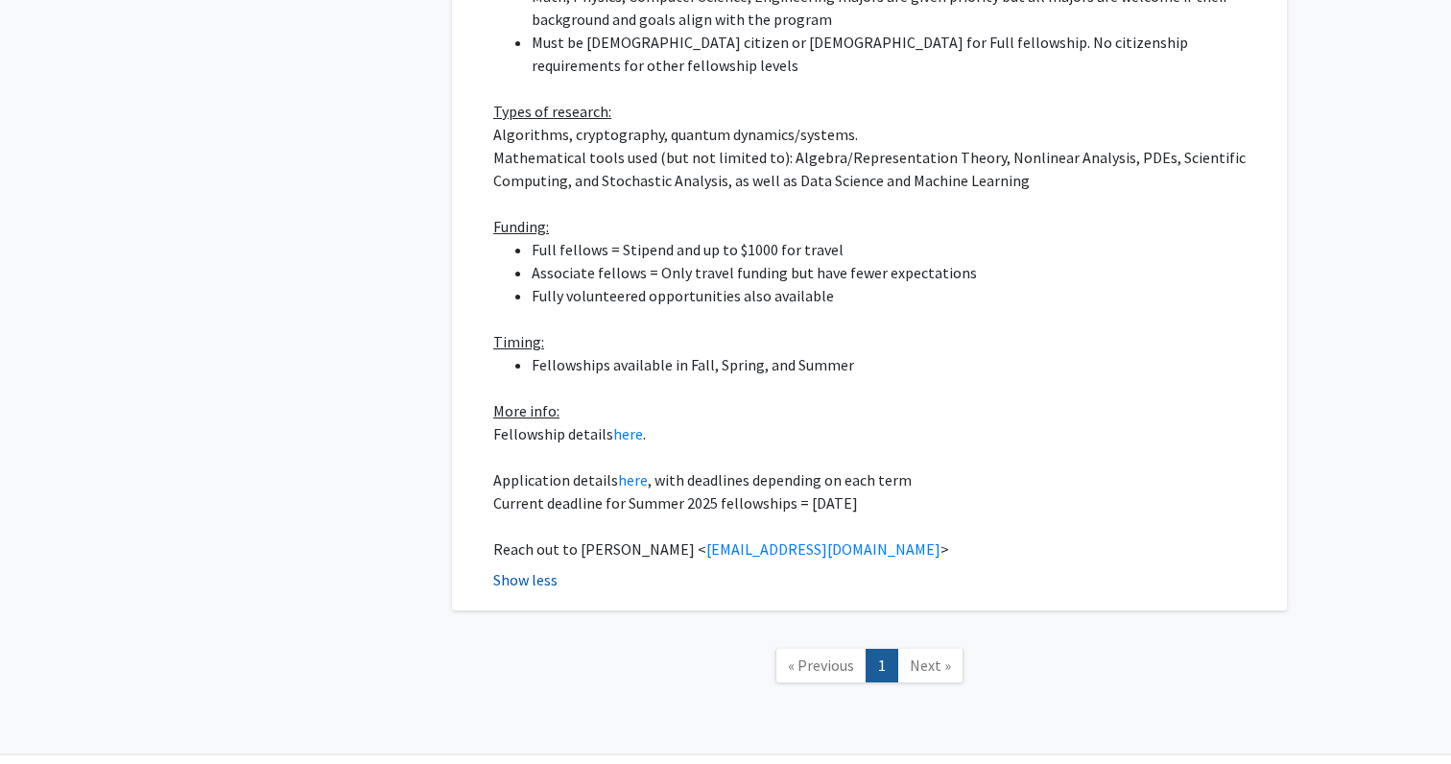
scroll to position [4579, 0]
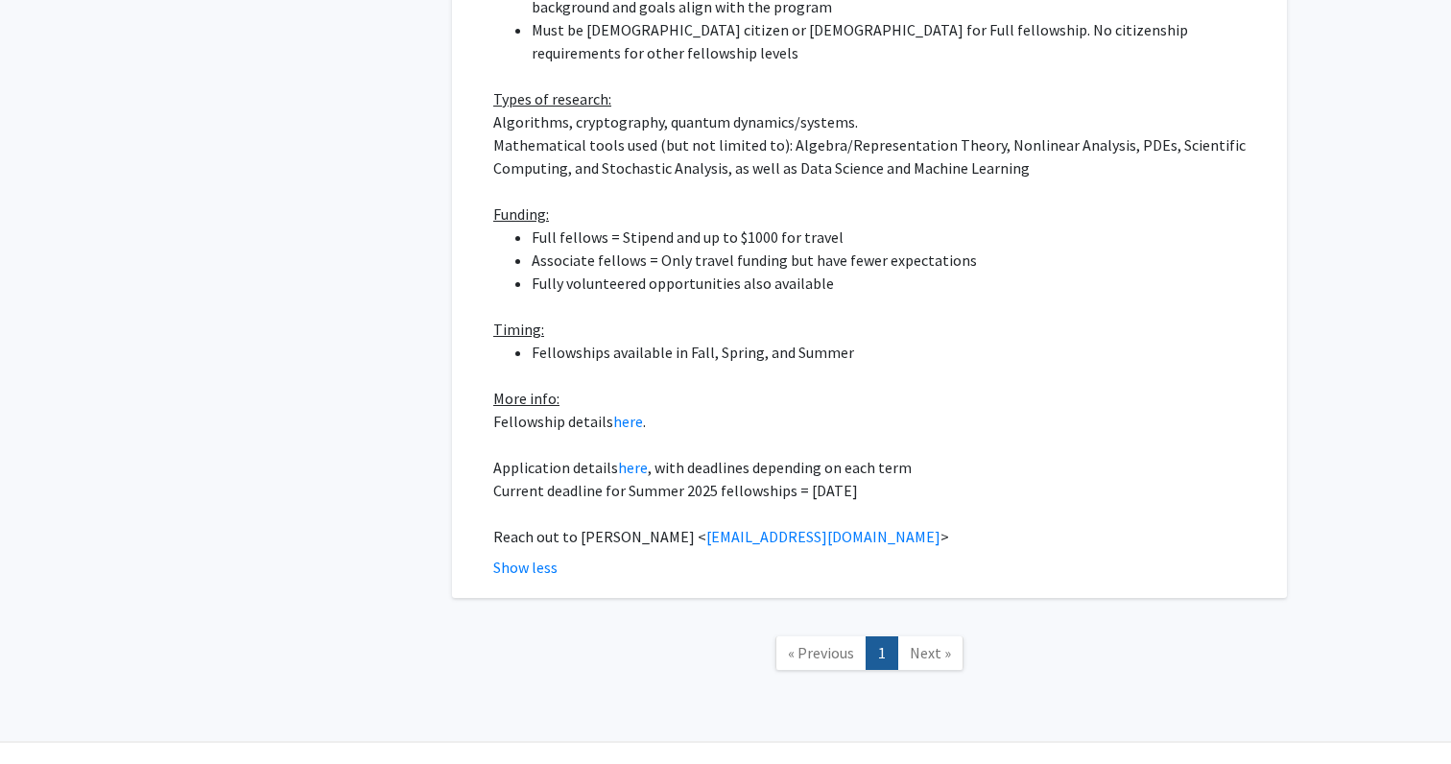
click at [919, 643] on span "Next »" at bounding box center [930, 652] width 41 height 19
click at [886, 636] on link "1" at bounding box center [882, 653] width 33 height 34
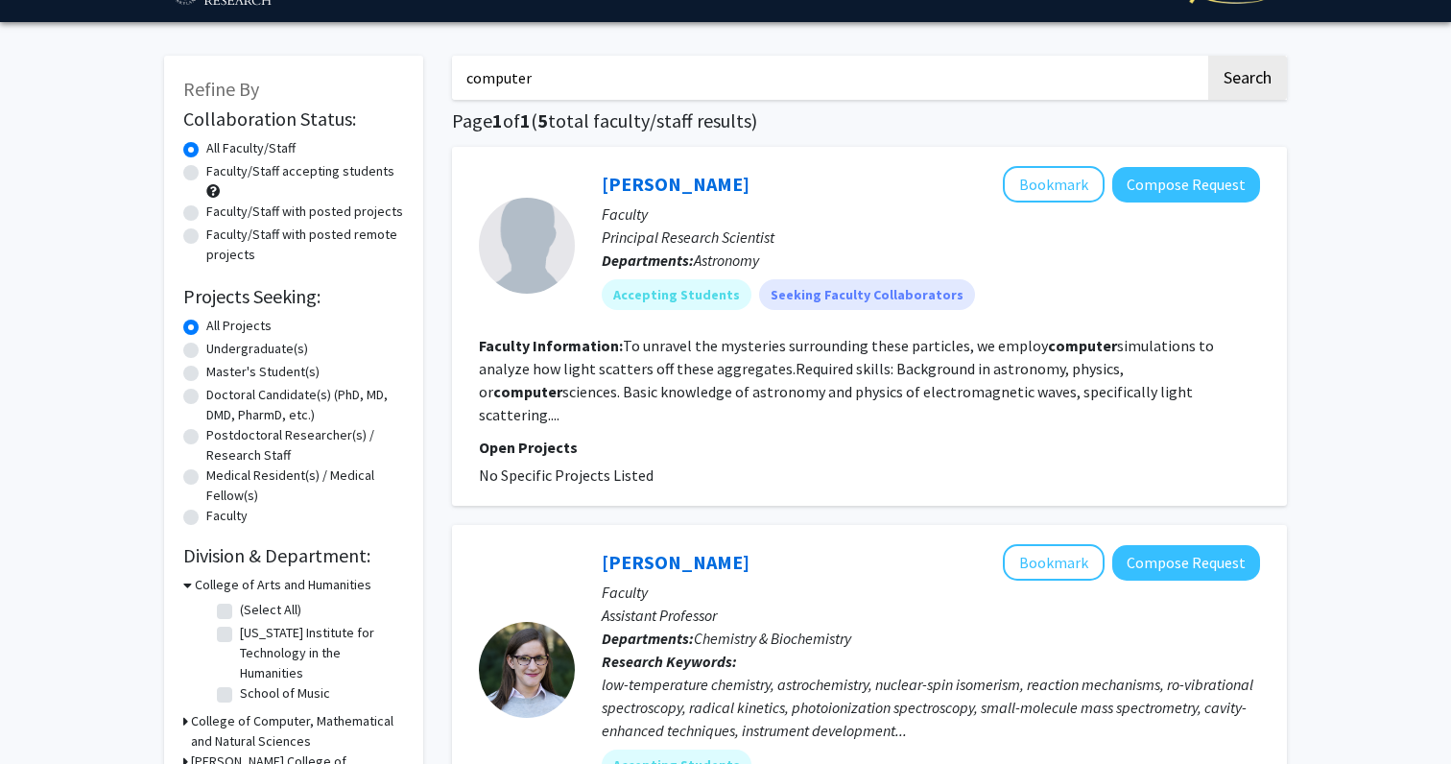
scroll to position [0, 0]
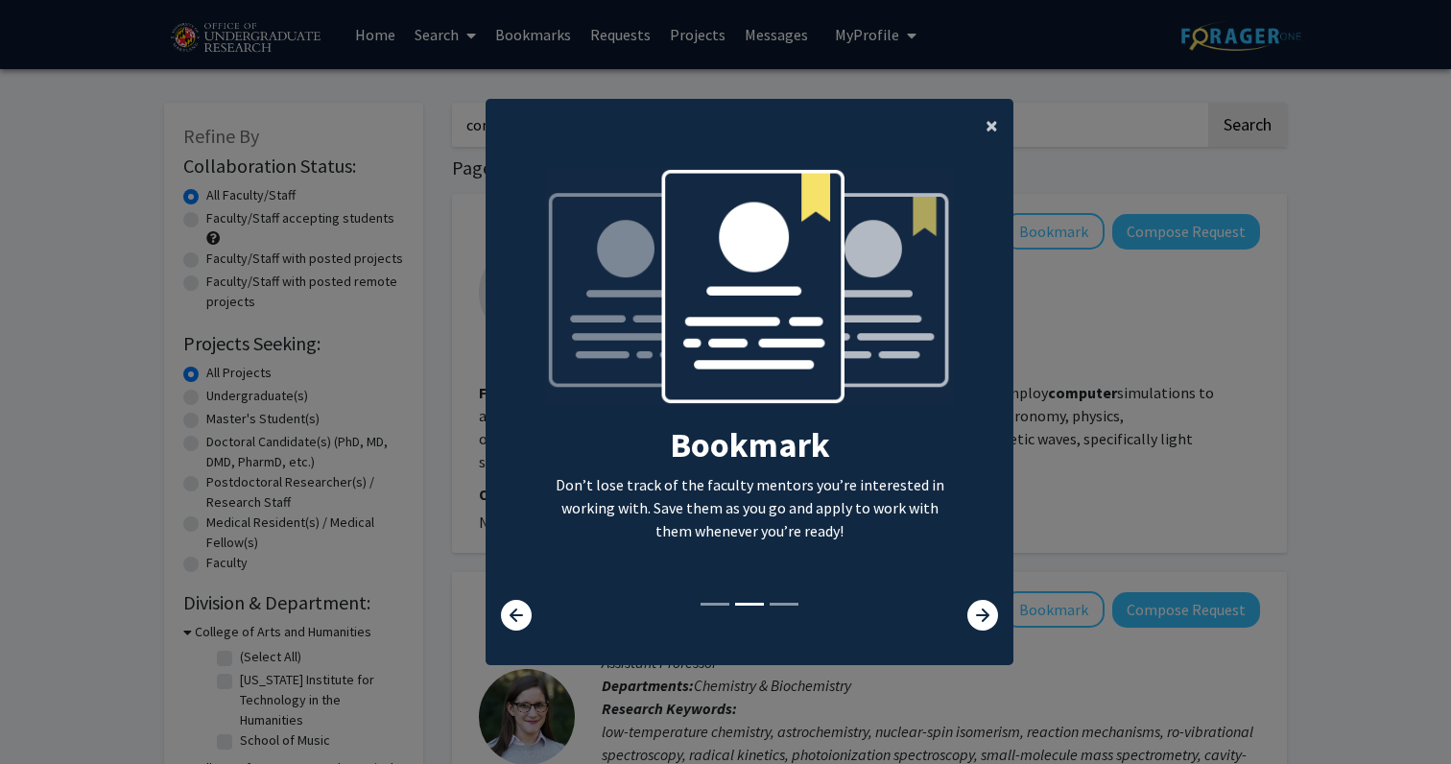
click at [979, 134] on button "×" at bounding box center [991, 126] width 43 height 54
